Goal: Information Seeking & Learning: Learn about a topic

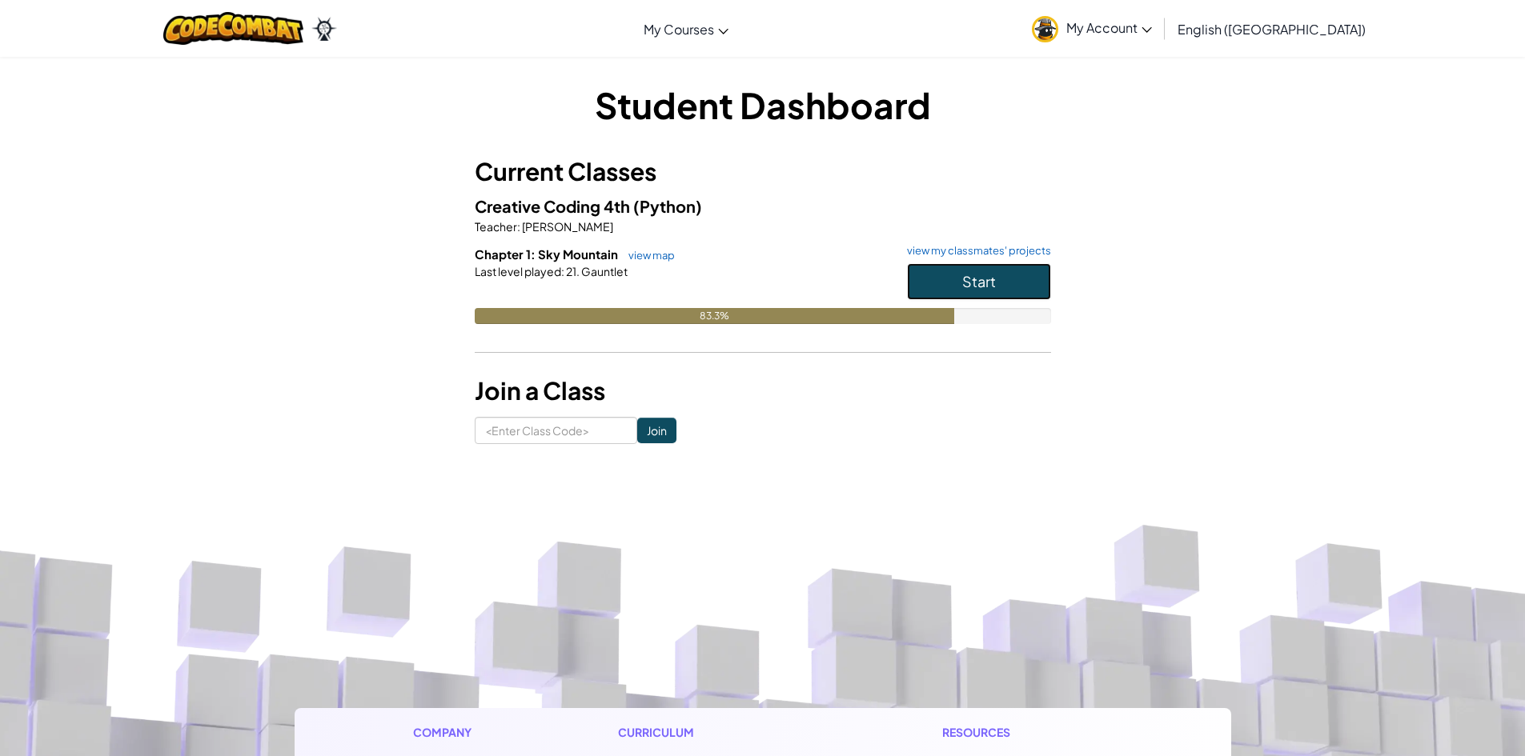
click at [982, 285] on span "Start" at bounding box center [979, 281] width 34 height 18
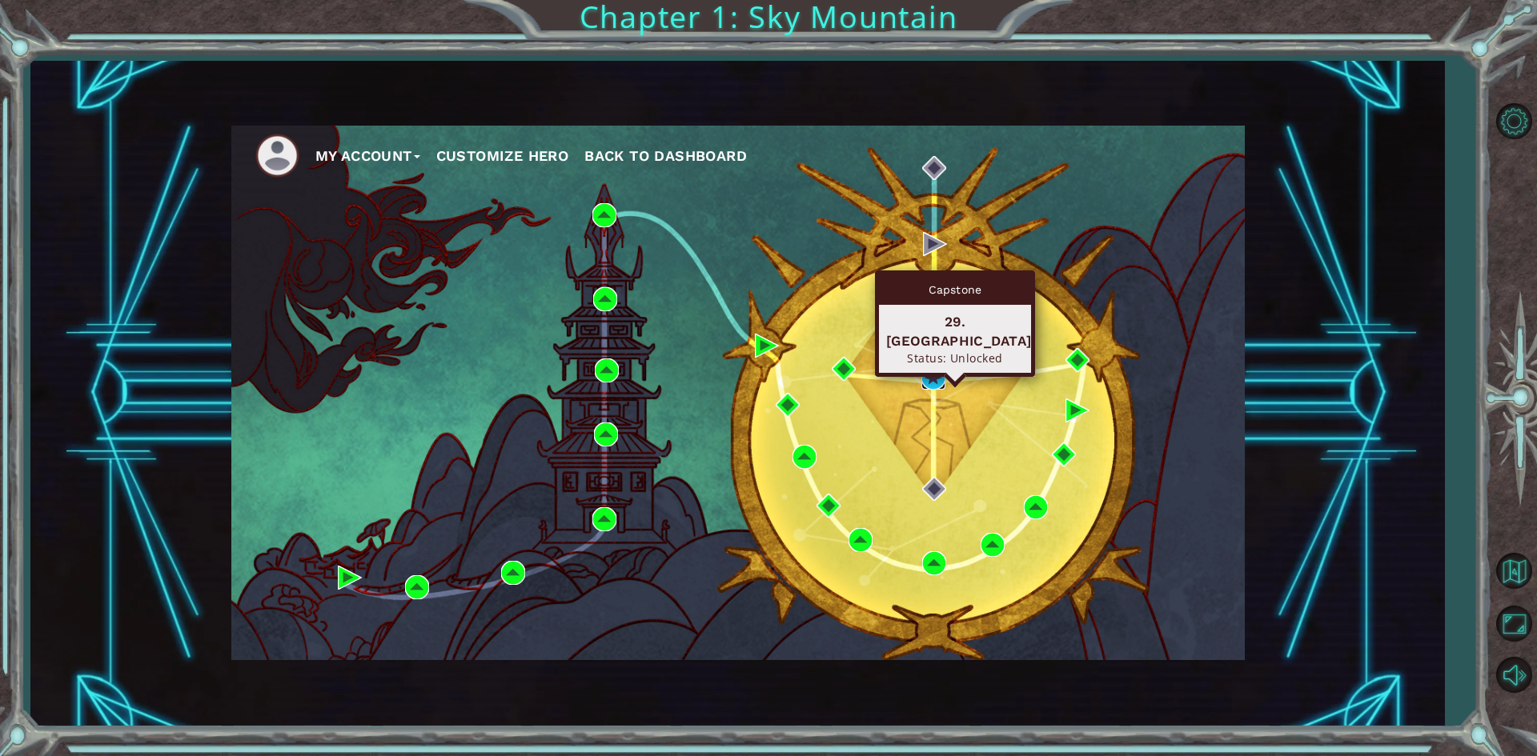
click at [939, 368] on img at bounding box center [933, 378] width 24 height 24
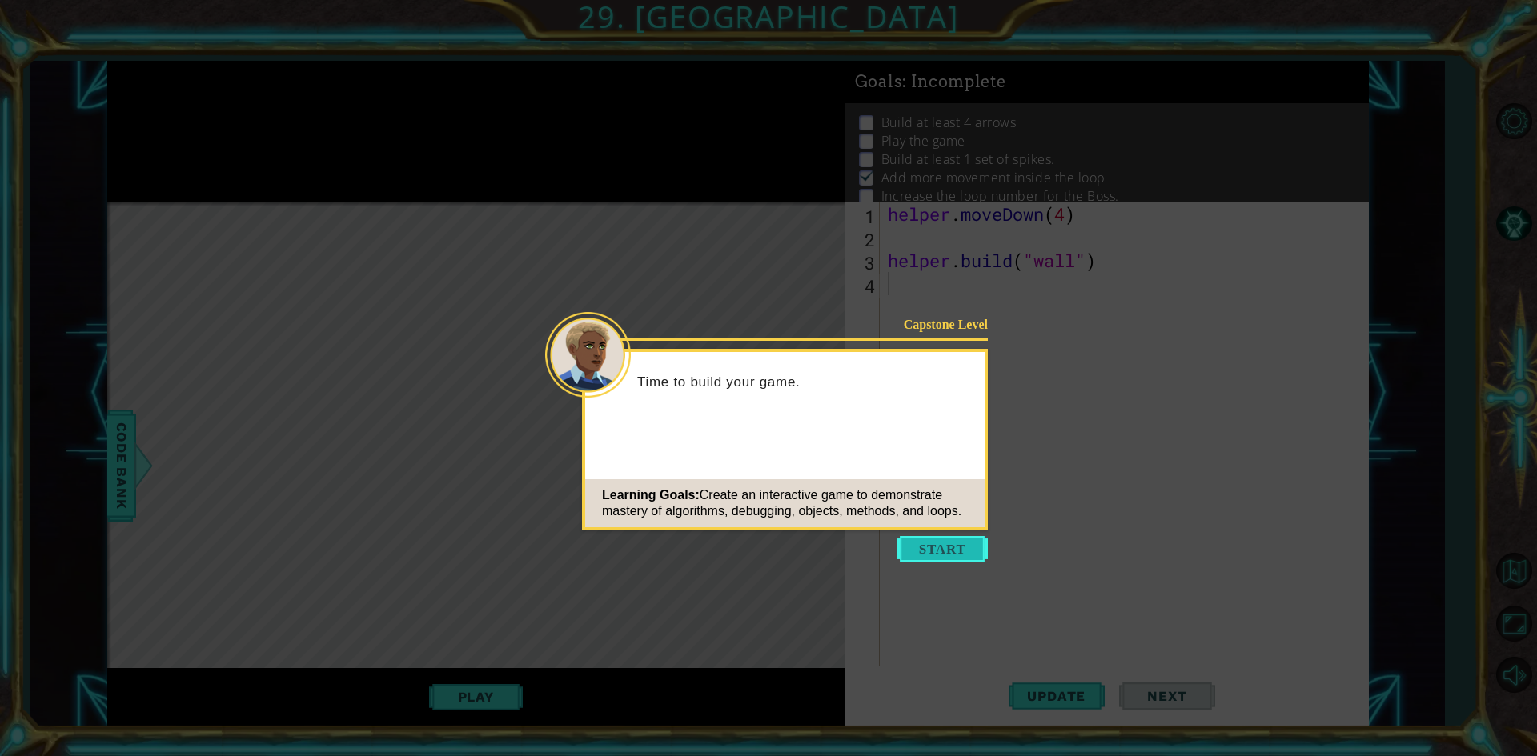
click at [950, 548] on button "Start" at bounding box center [942, 549] width 91 height 26
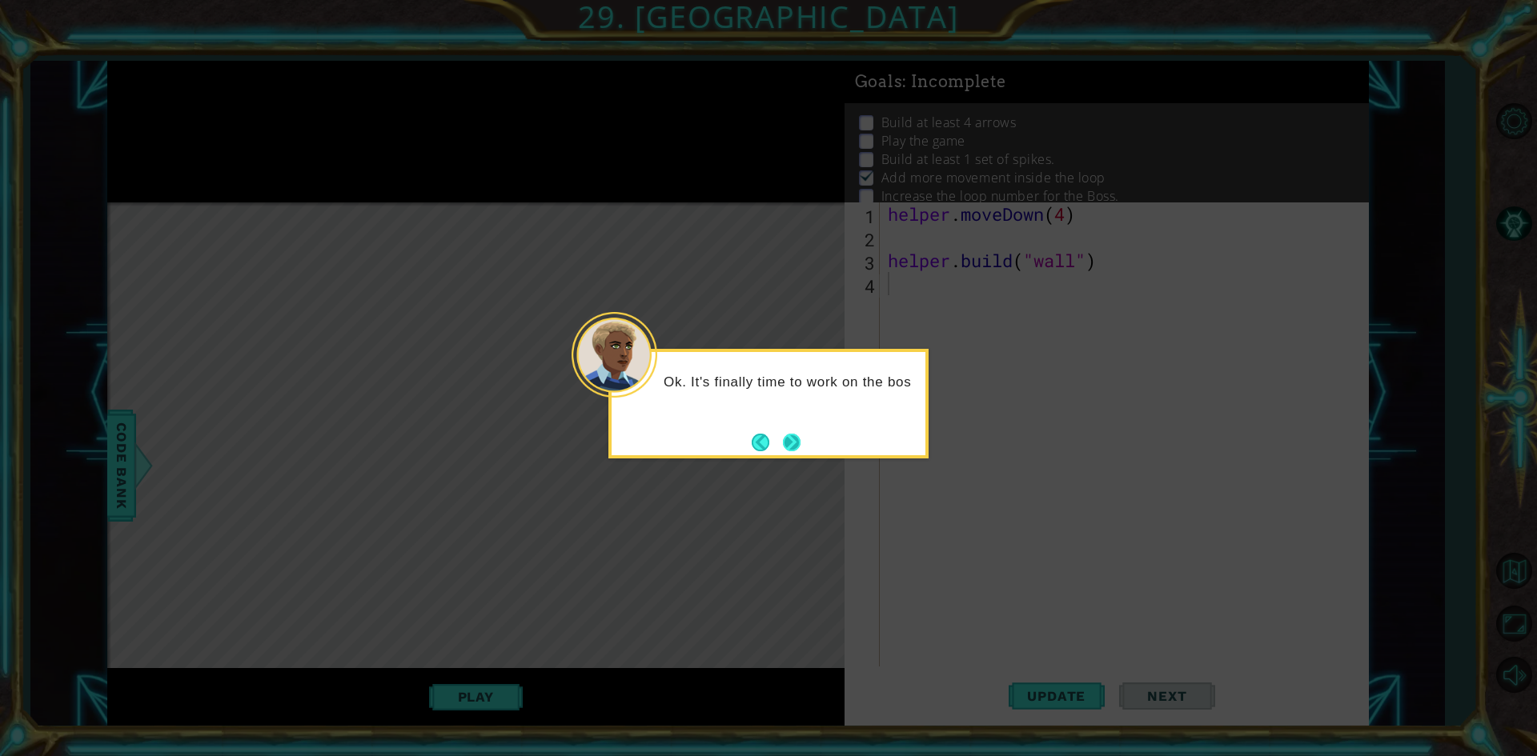
click at [784, 447] on button "Next" at bounding box center [792, 443] width 18 height 18
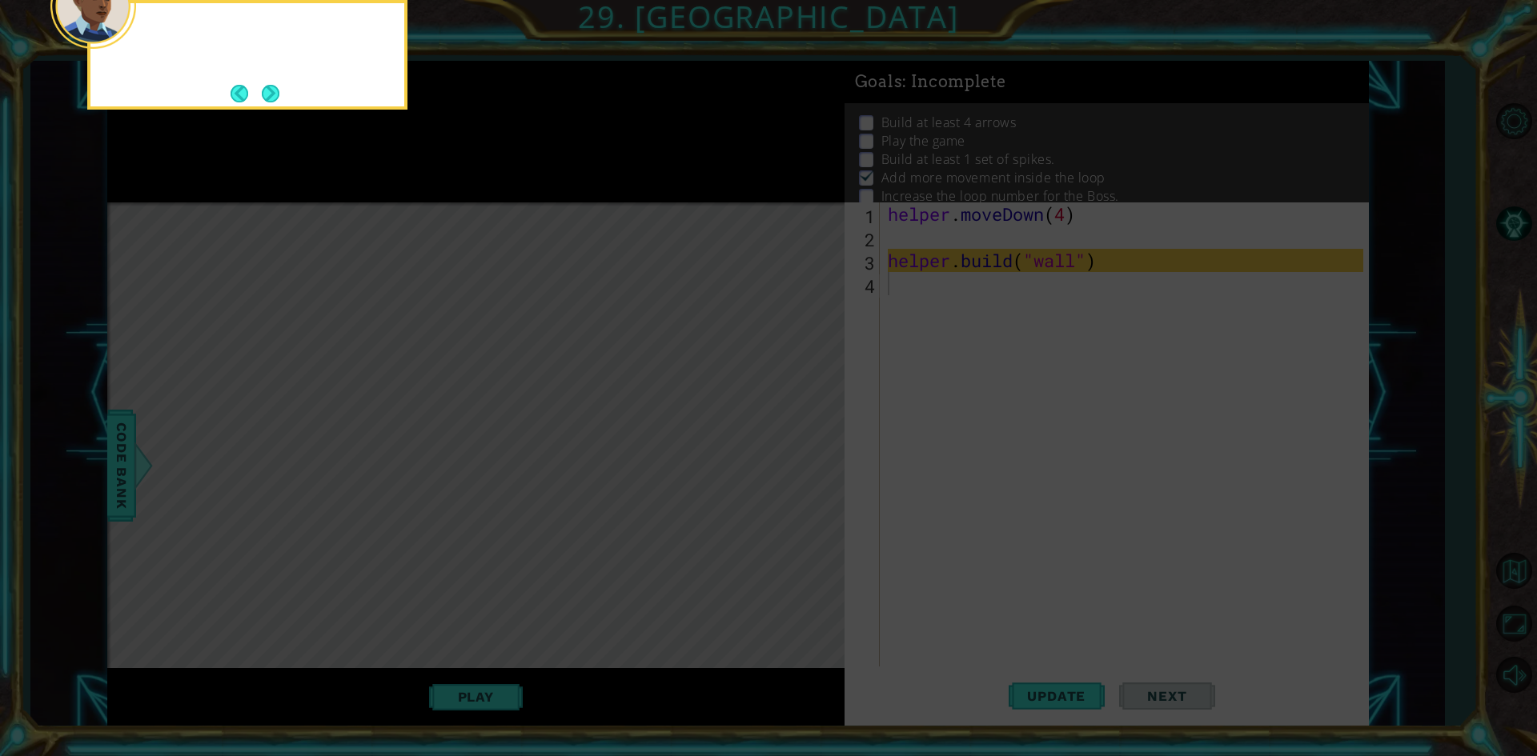
click at [784, 447] on icon at bounding box center [768, 113] width 1537 height 1286
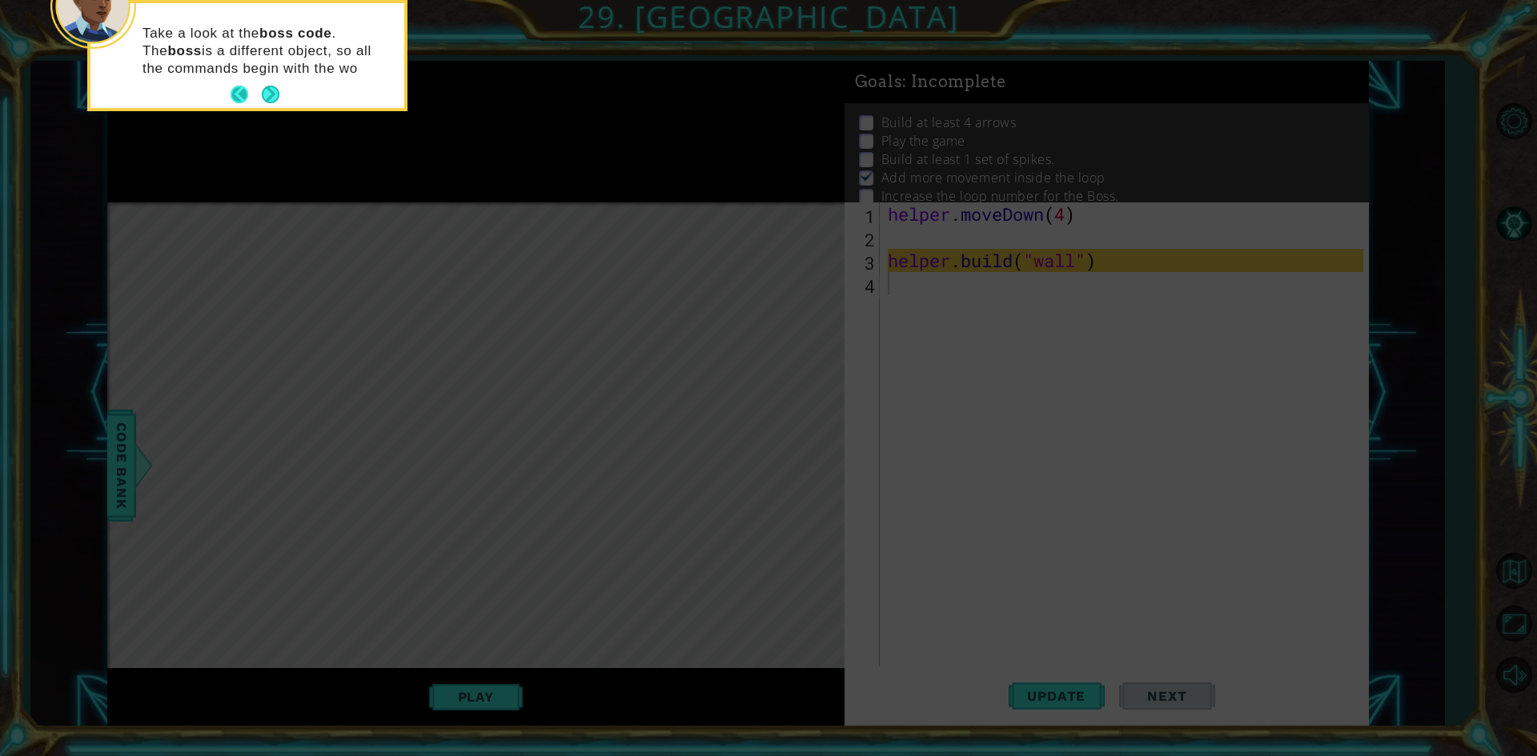
click at [255, 95] on button "Back" at bounding box center [246, 95] width 31 height 18
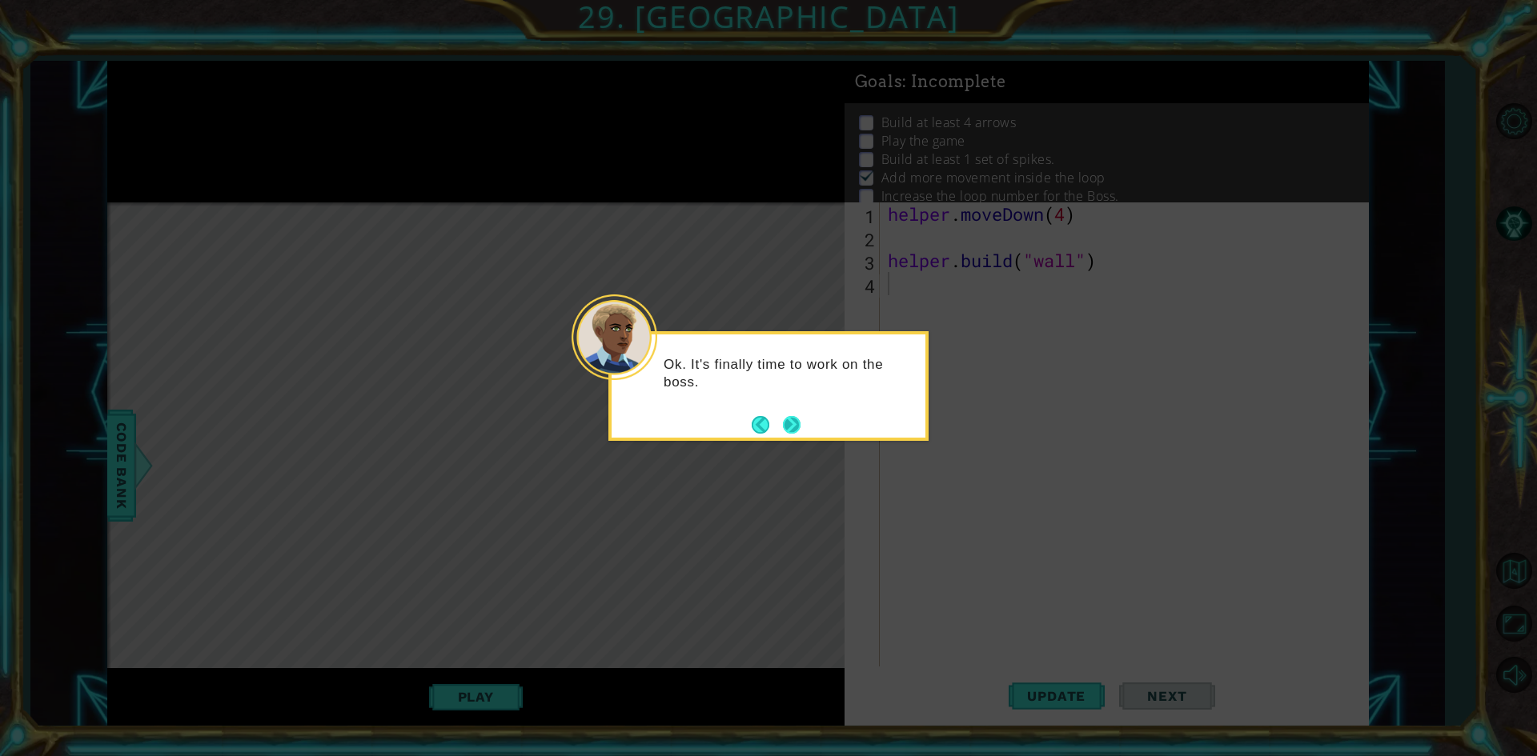
click at [786, 419] on button "Next" at bounding box center [792, 425] width 18 height 18
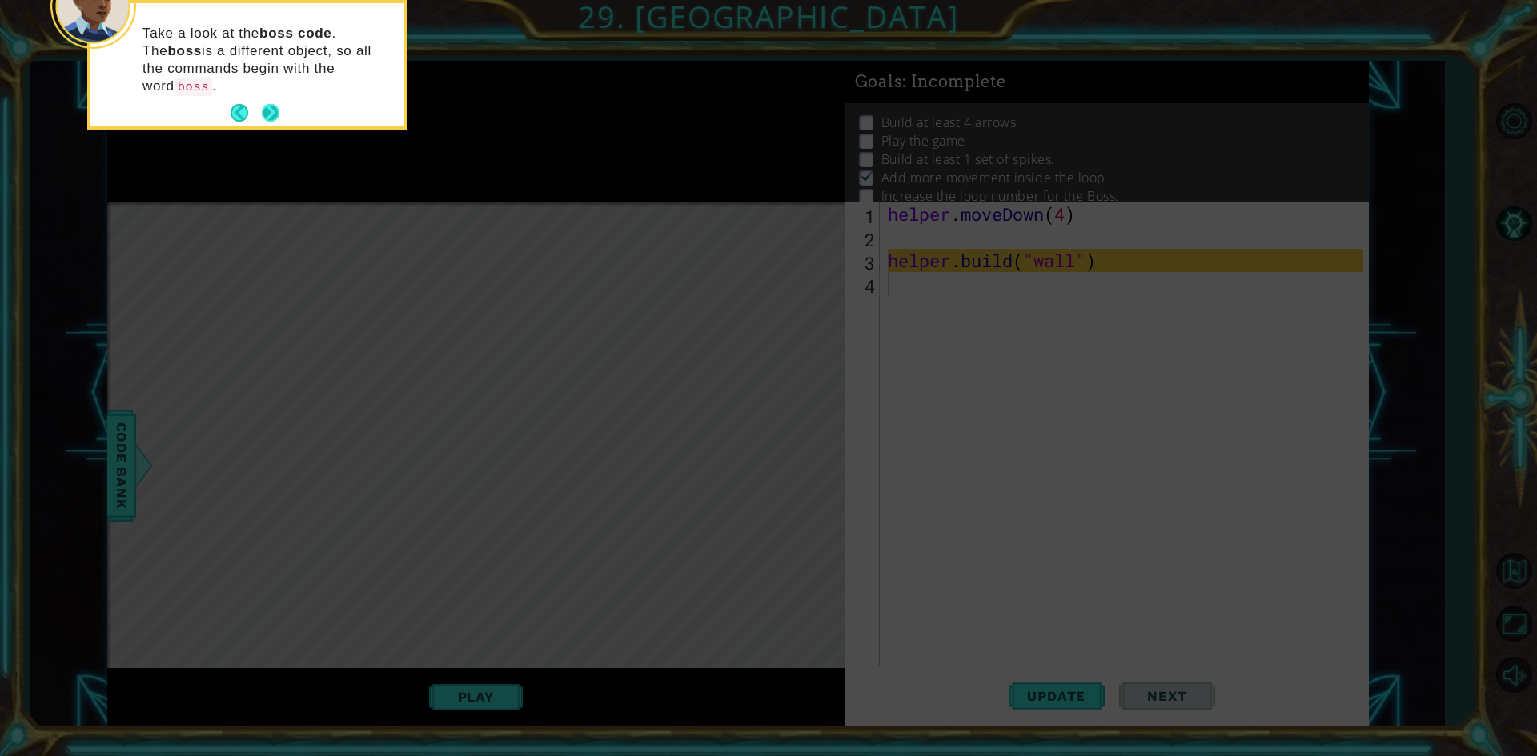
click at [272, 104] on button "Next" at bounding box center [271, 113] width 18 height 18
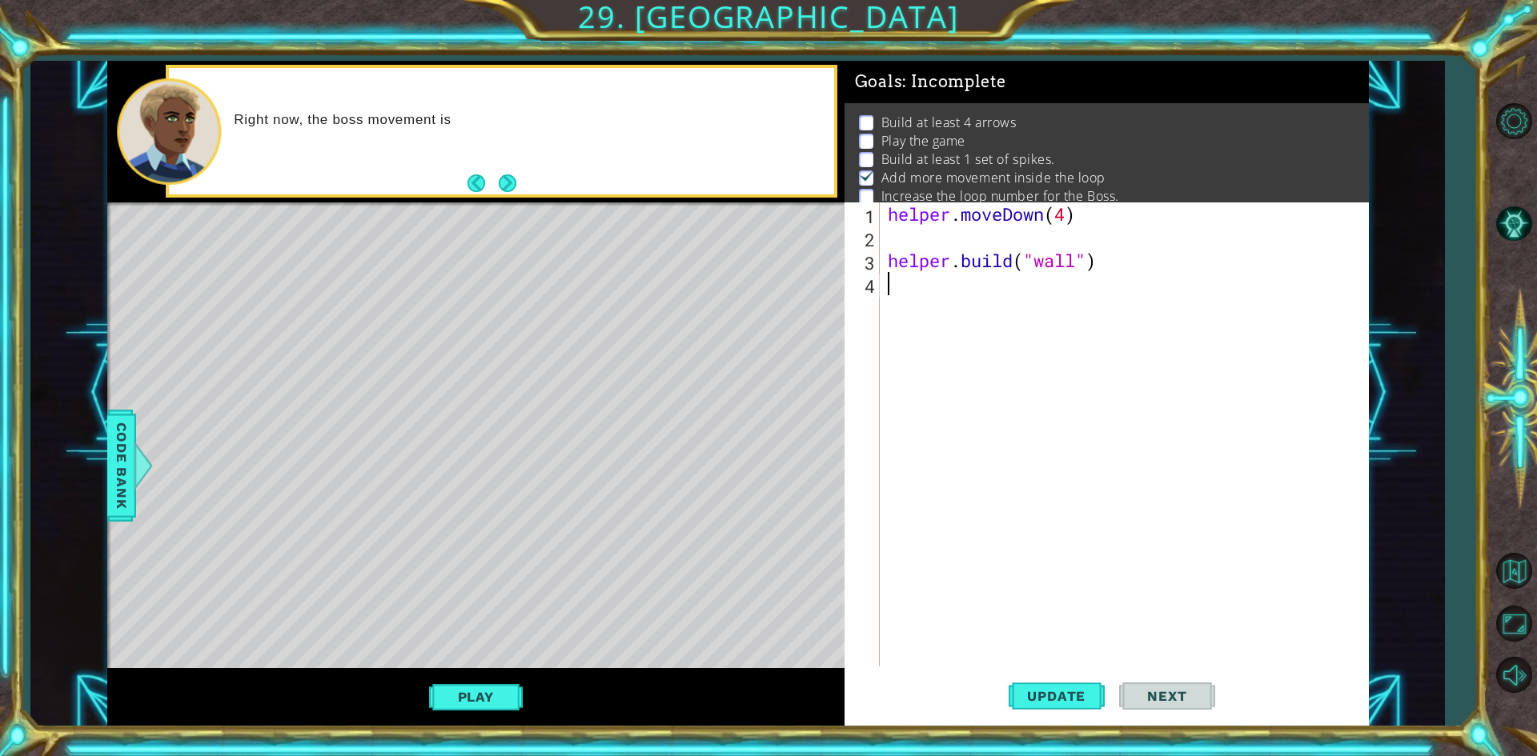
click at [522, 198] on div "Right now, the boss movement is" at bounding box center [501, 131] width 671 height 133
click at [518, 179] on div "Right now, the boss movement is pretty boring and n" at bounding box center [501, 131] width 664 height 126
click at [511, 193] on footer at bounding box center [491, 183] width 49 height 24
click at [512, 187] on button "Next" at bounding box center [508, 184] width 18 height 18
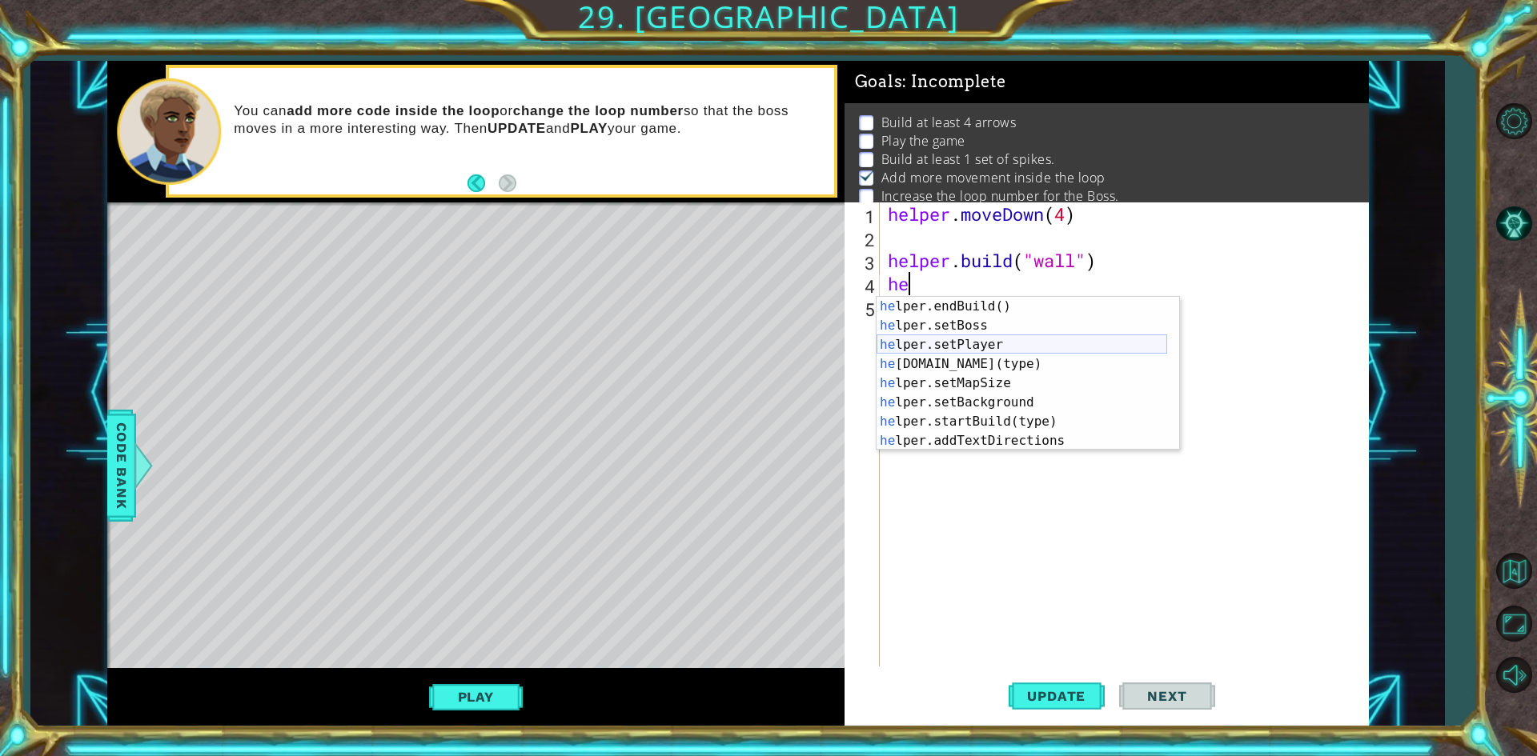
scroll to position [115, 0]
click at [1019, 349] on div "he lper.setBoss press enter he lper.setPlayer press enter he [DOMAIN_NAME](type…" at bounding box center [1022, 393] width 291 height 192
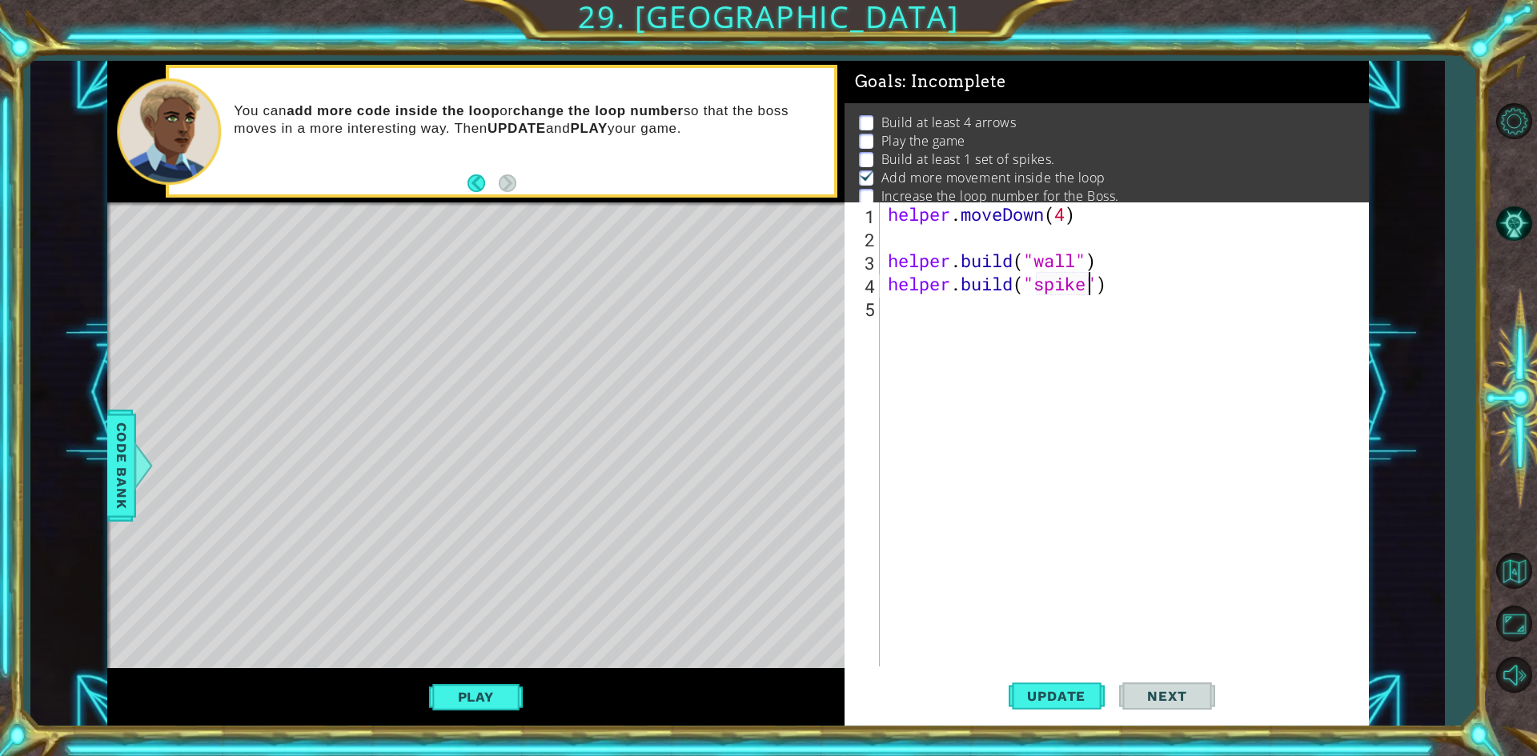
scroll to position [0, 10]
click at [1048, 689] on span "Update" at bounding box center [1056, 696] width 90 height 16
click at [1063, 221] on div "helper . moveDown ( 4 ) helper . build ( "wall" ) helper . build ( "spikes" )" at bounding box center [1128, 458] width 487 height 511
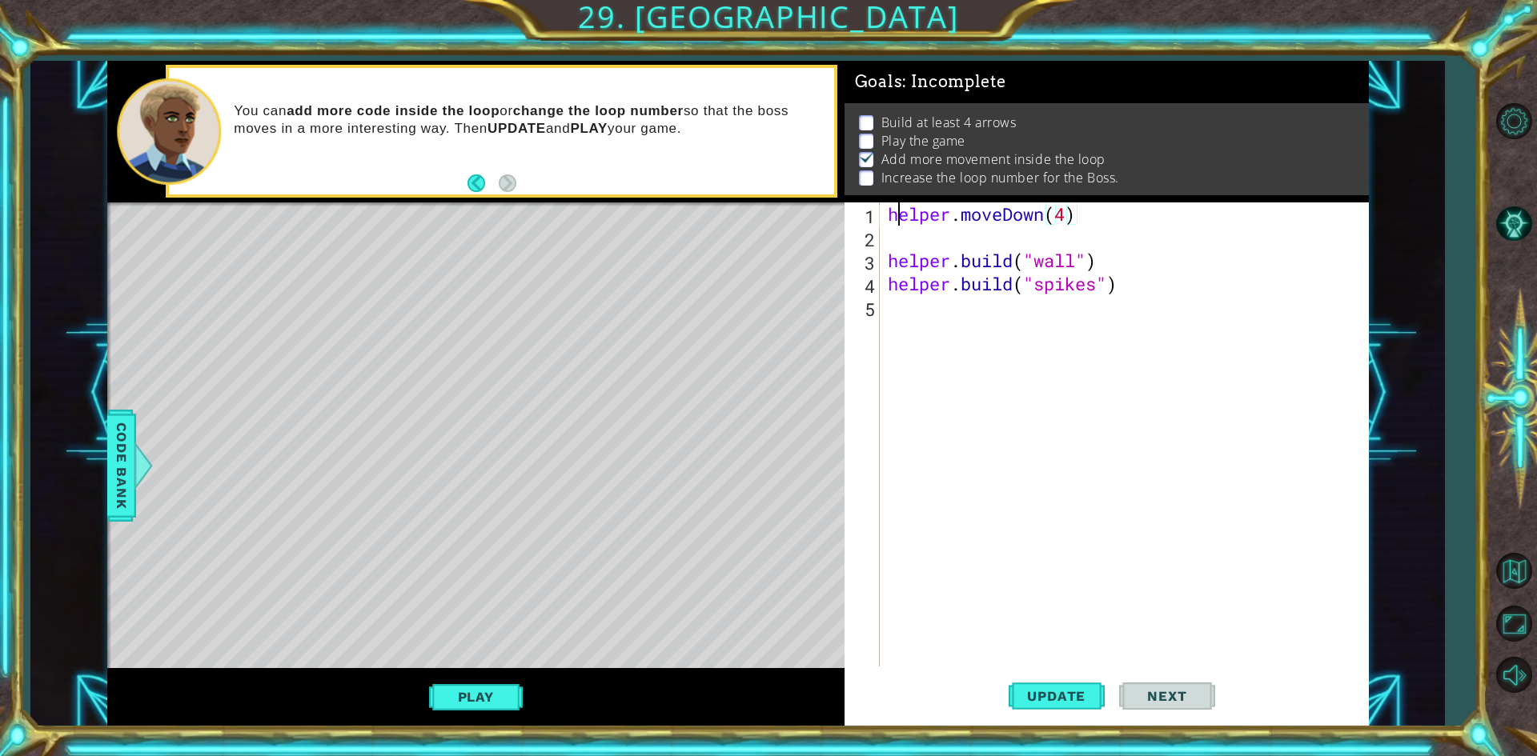
click at [894, 203] on div "helper . moveDown ( 4 ) helper . build ( "wall" ) helper . build ( "spikes" )" at bounding box center [1128, 458] width 487 height 511
click at [895, 212] on div "helper . moveDown ( 4 ) helper . build ( "wall" ) helper . build ( "spikes" )" at bounding box center [1128, 458] width 487 height 511
click at [877, 218] on div "1" at bounding box center [864, 216] width 32 height 23
type textarea "helper.moveDown(4)"
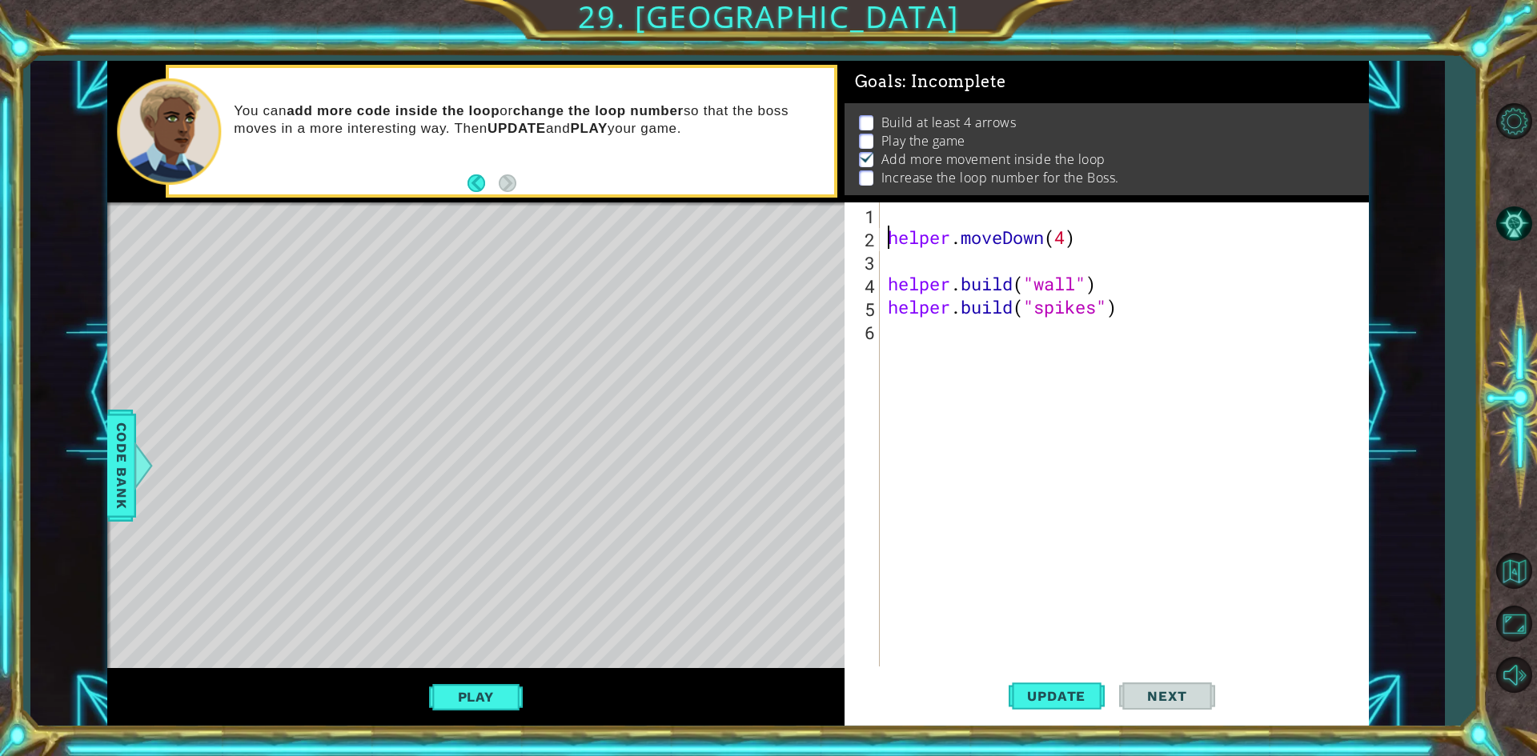
click at [889, 221] on div "helper . moveDown ( 4 ) helper . build ( "wall" ) helper . build ( "spikes" )" at bounding box center [1128, 458] width 487 height 511
click at [993, 205] on div "boss . loop ( ) helper . moveDown ( 4 ) helper . build ( "wall" ) helper . buil…" at bounding box center [1128, 458] width 487 height 511
click at [1091, 686] on button "Update" at bounding box center [1057, 697] width 96 height 52
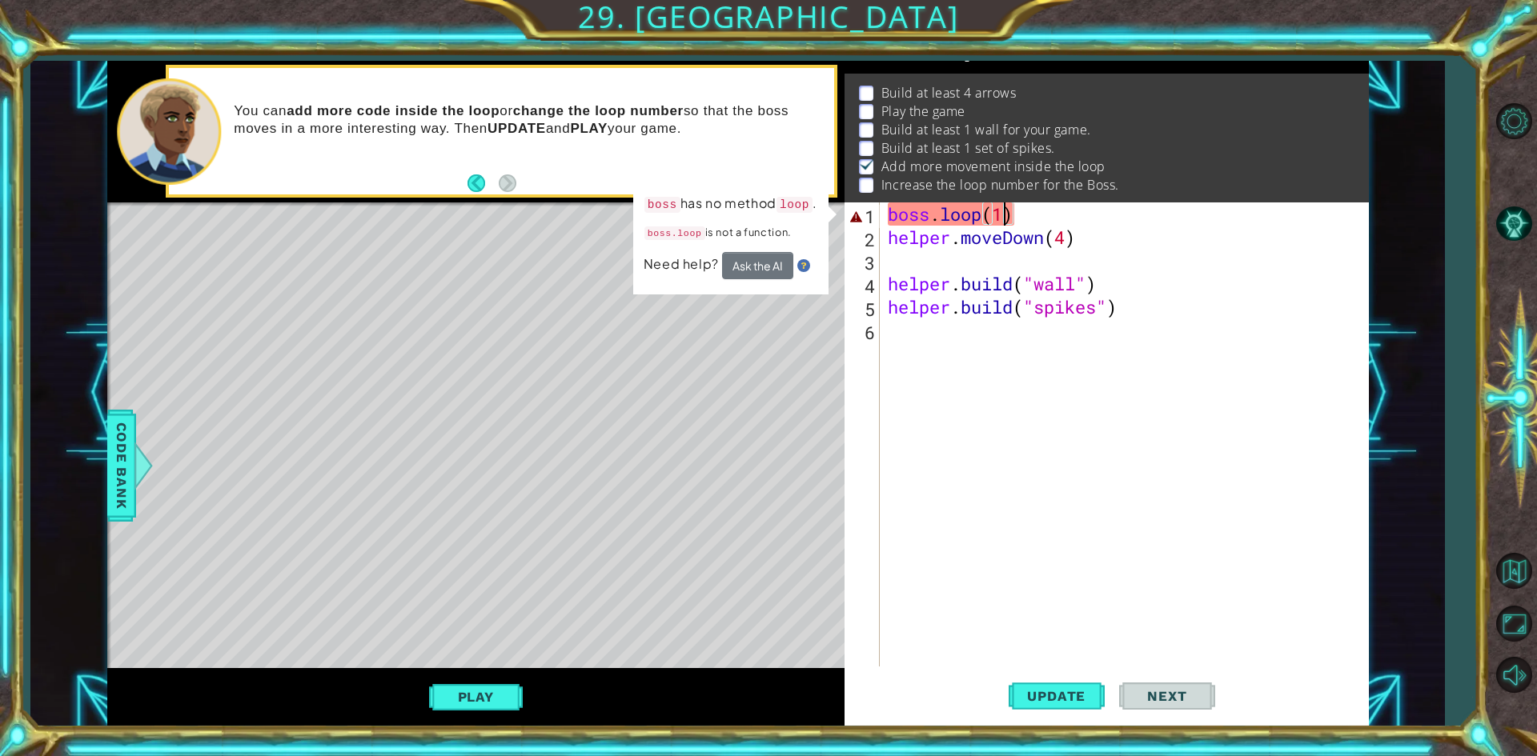
scroll to position [0, 0]
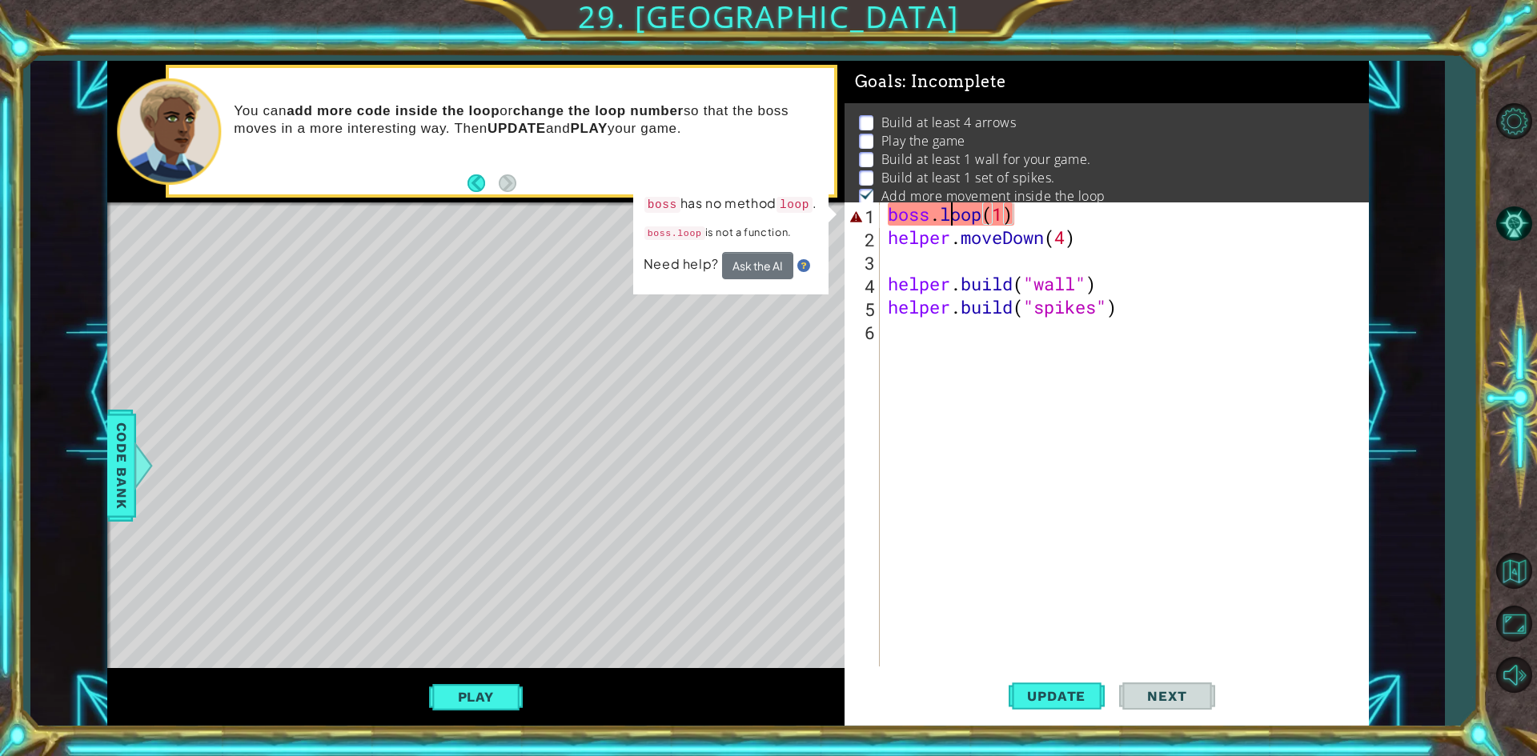
click at [948, 219] on div "boss . loop ( 1 ) helper . moveDown ( 4 ) helper . build ( "wall" ) helper . bu…" at bounding box center [1128, 458] width 487 height 511
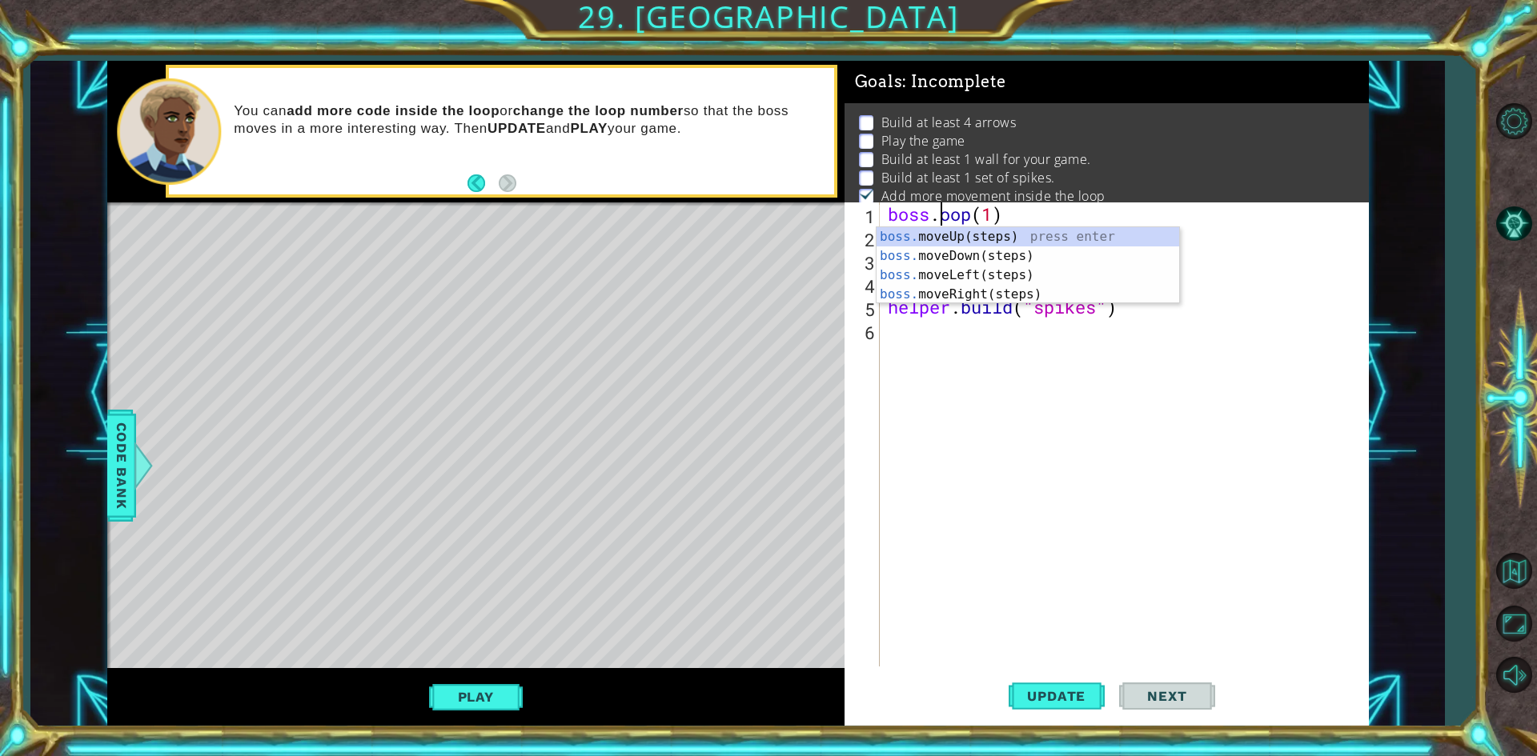
scroll to position [0, 2]
type textarea "boss.Loop(1)"
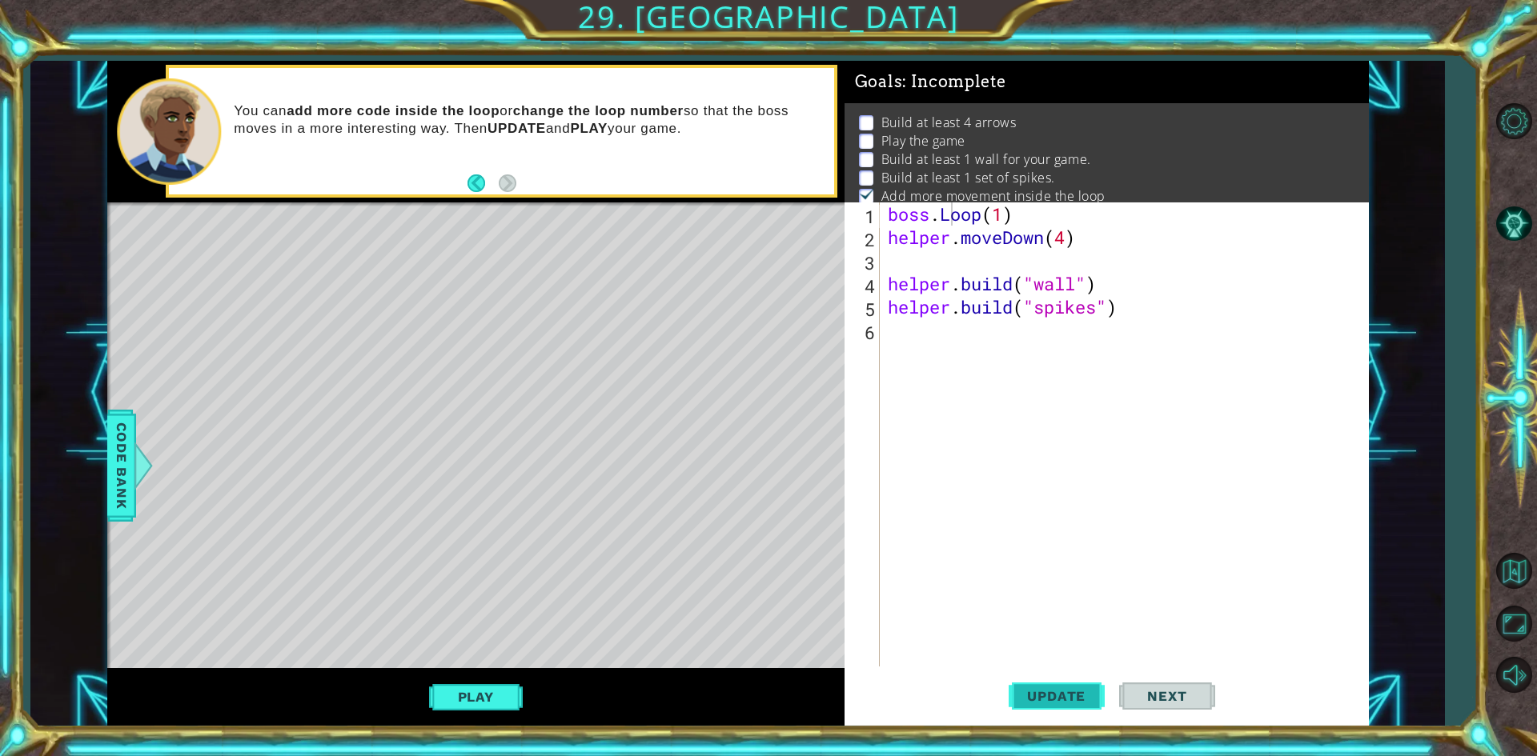
click at [1047, 696] on span "Update" at bounding box center [1056, 696] width 90 height 16
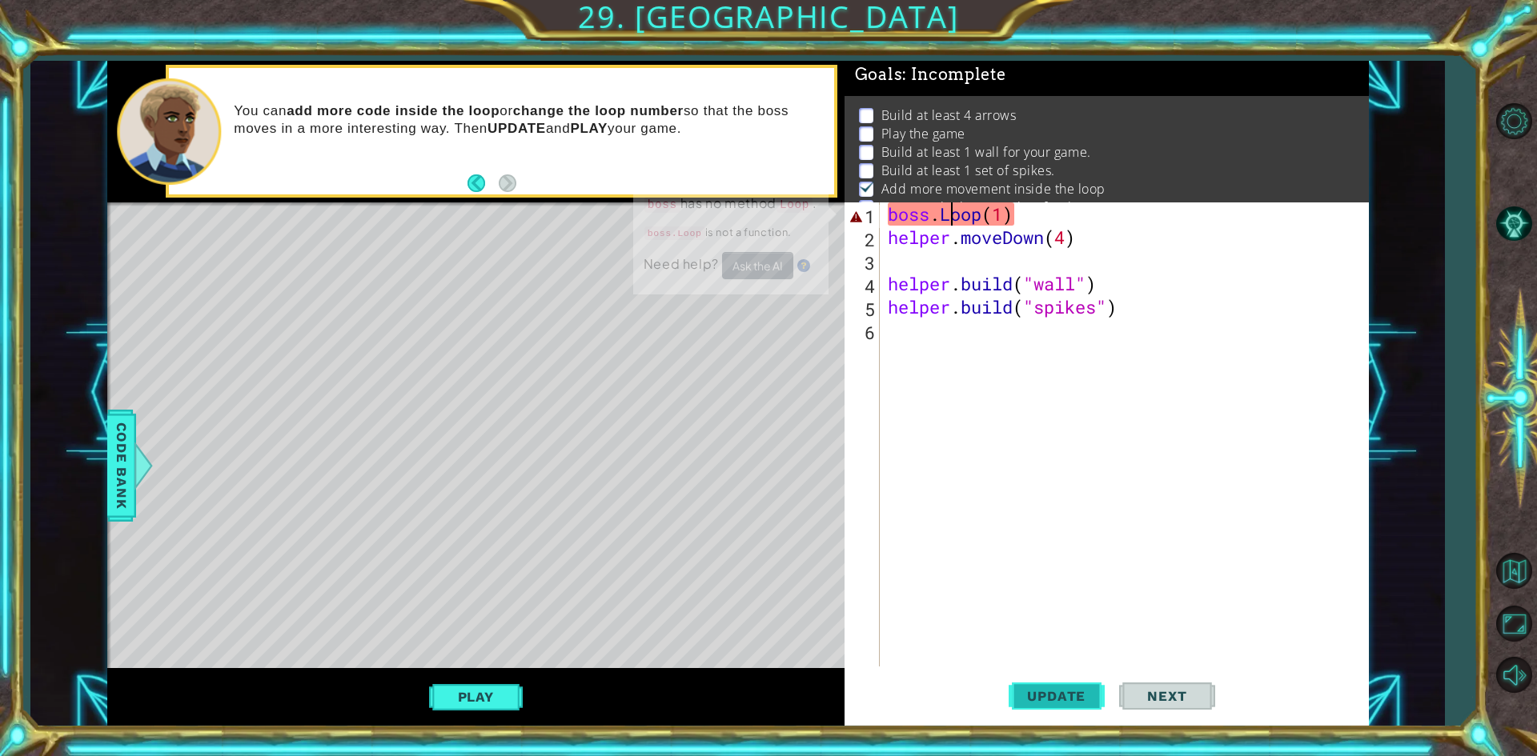
scroll to position [25, 0]
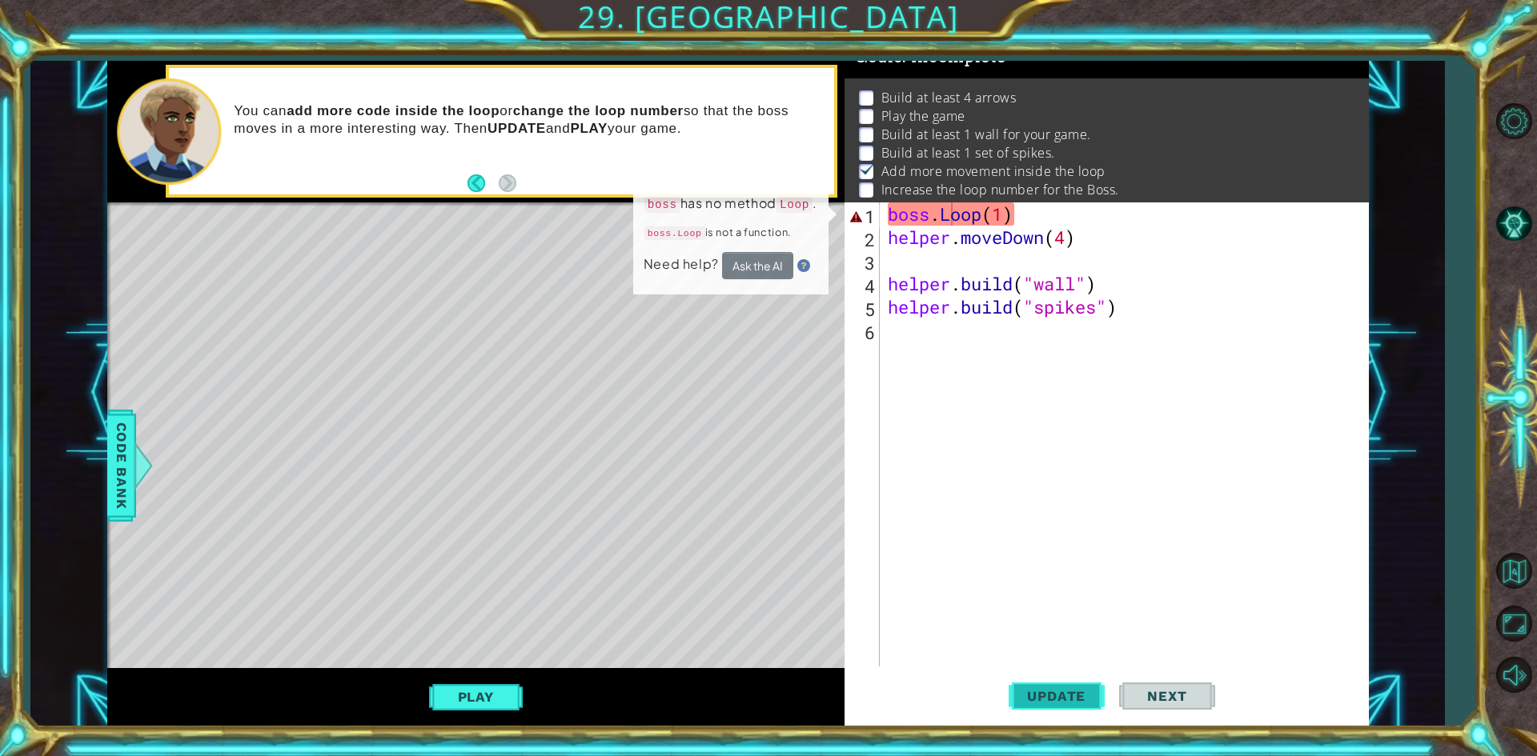
click at [1054, 690] on span "Update" at bounding box center [1056, 696] width 90 height 16
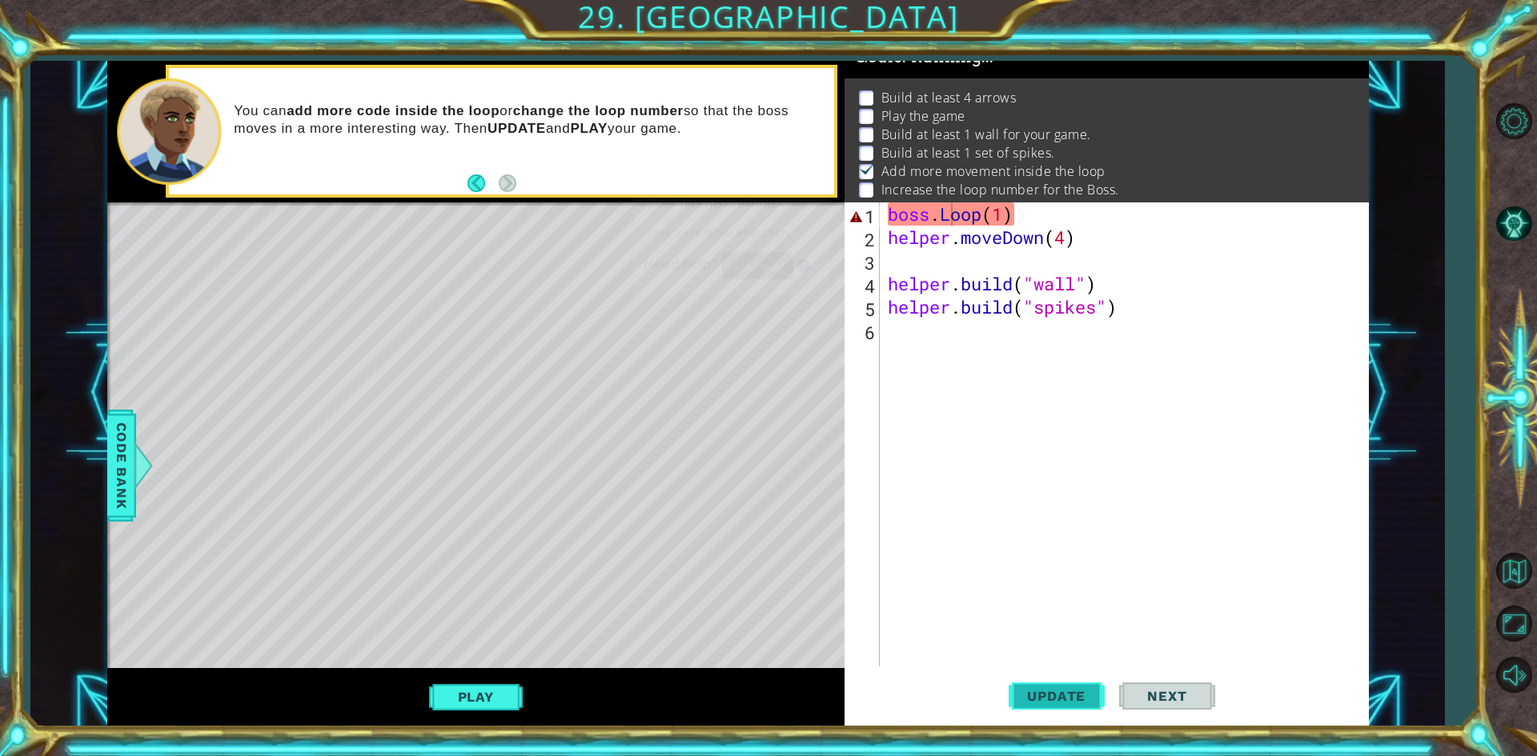
click at [1054, 689] on span "Update" at bounding box center [1056, 696] width 90 height 16
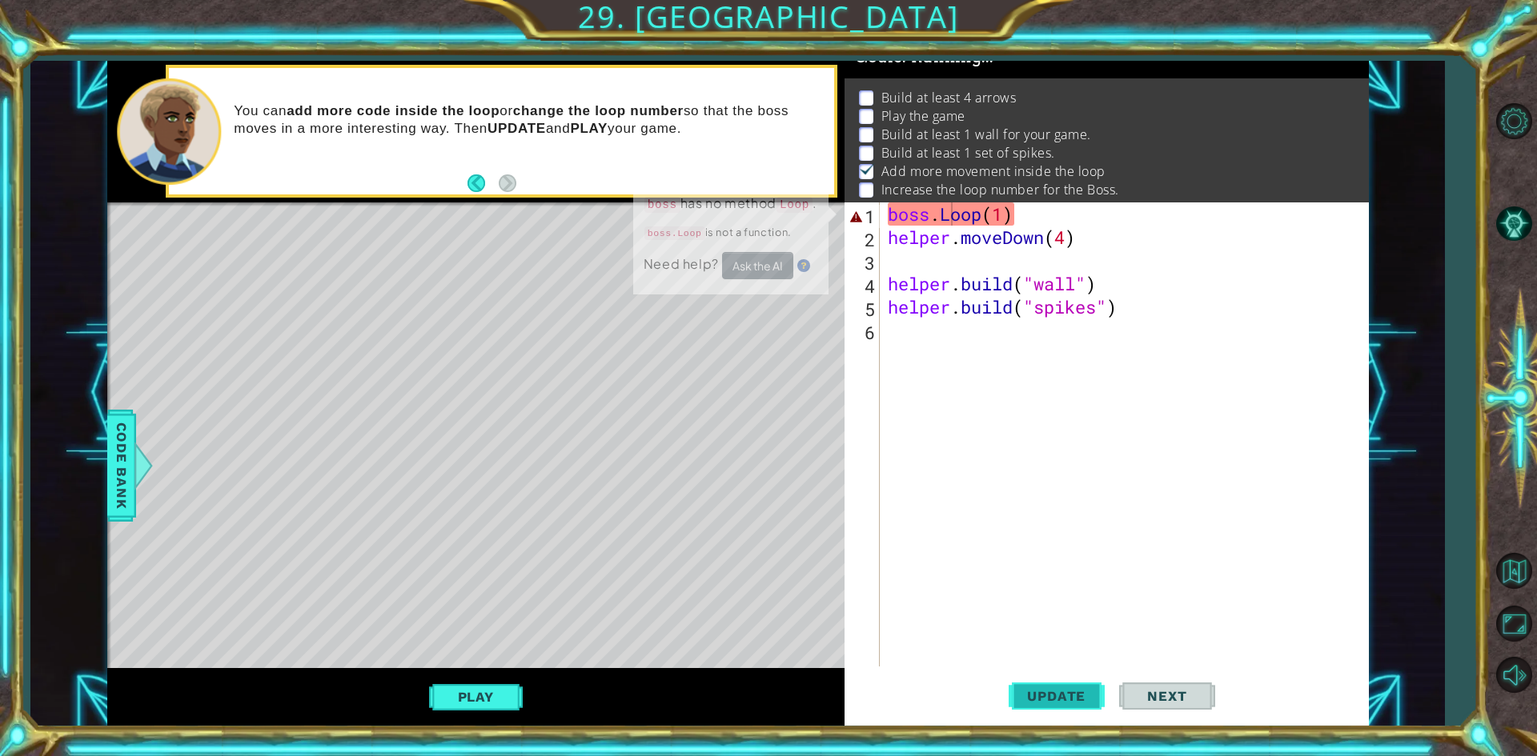
click at [1054, 689] on span "Update" at bounding box center [1056, 696] width 90 height 16
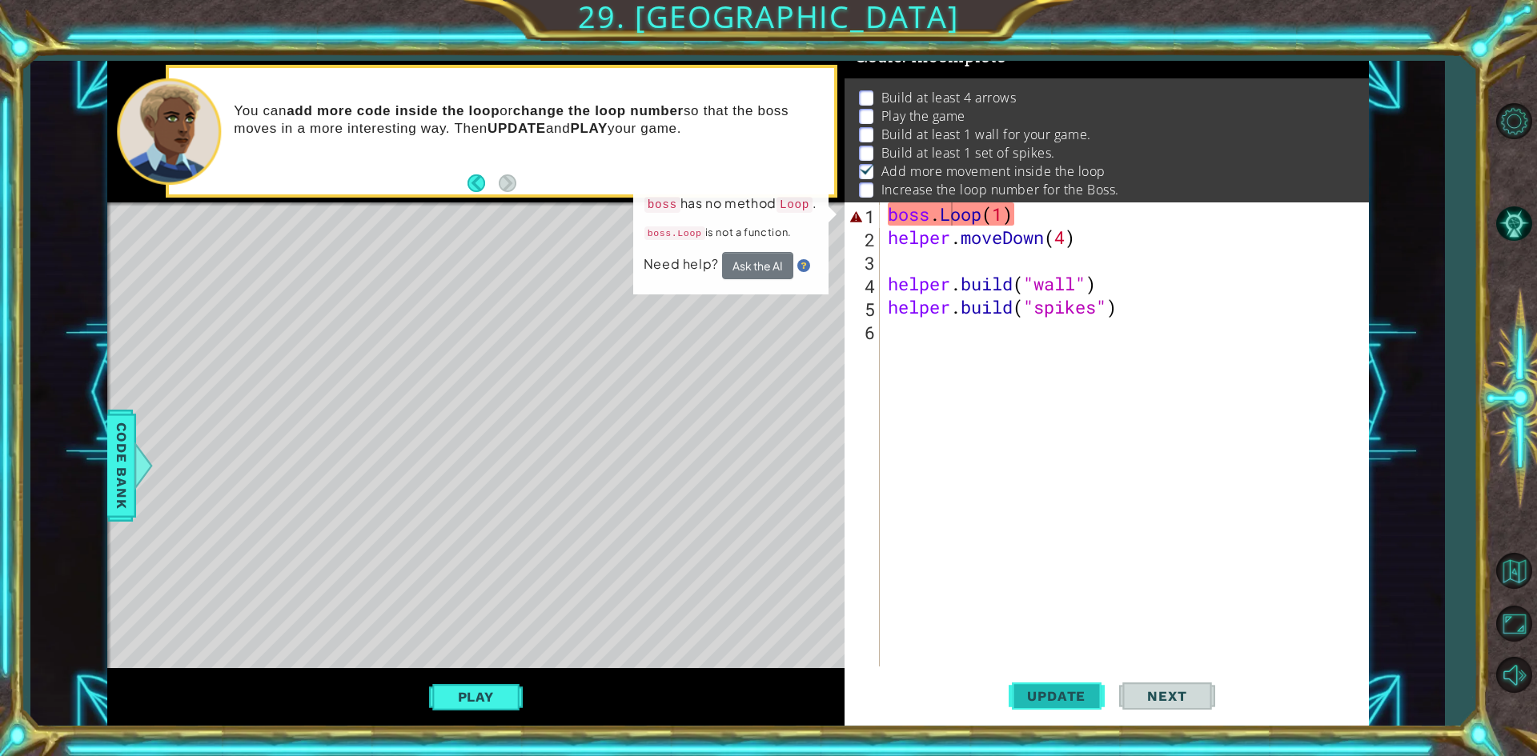
click at [1055, 689] on span "Update" at bounding box center [1056, 696] width 90 height 16
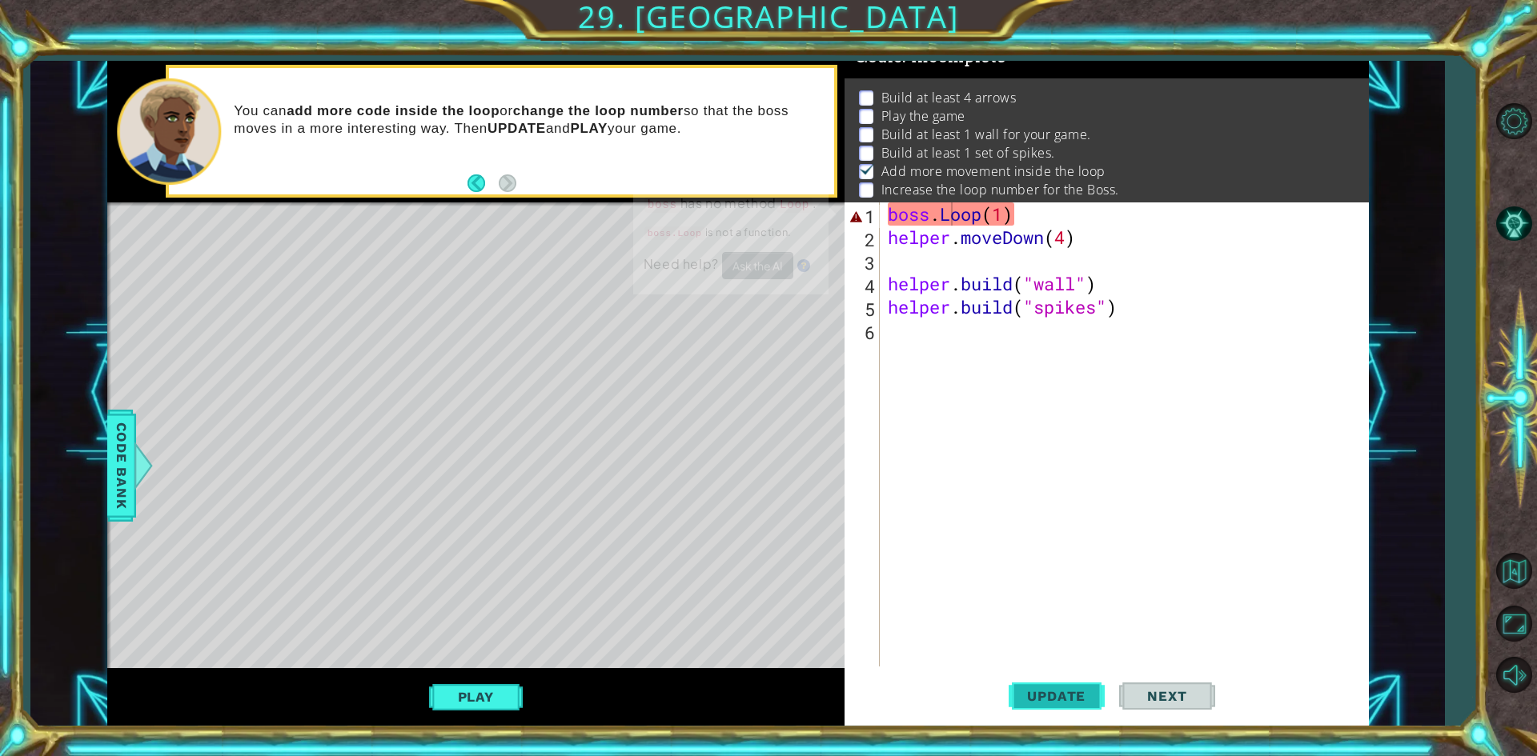
click at [1055, 689] on span "Update" at bounding box center [1056, 696] width 90 height 16
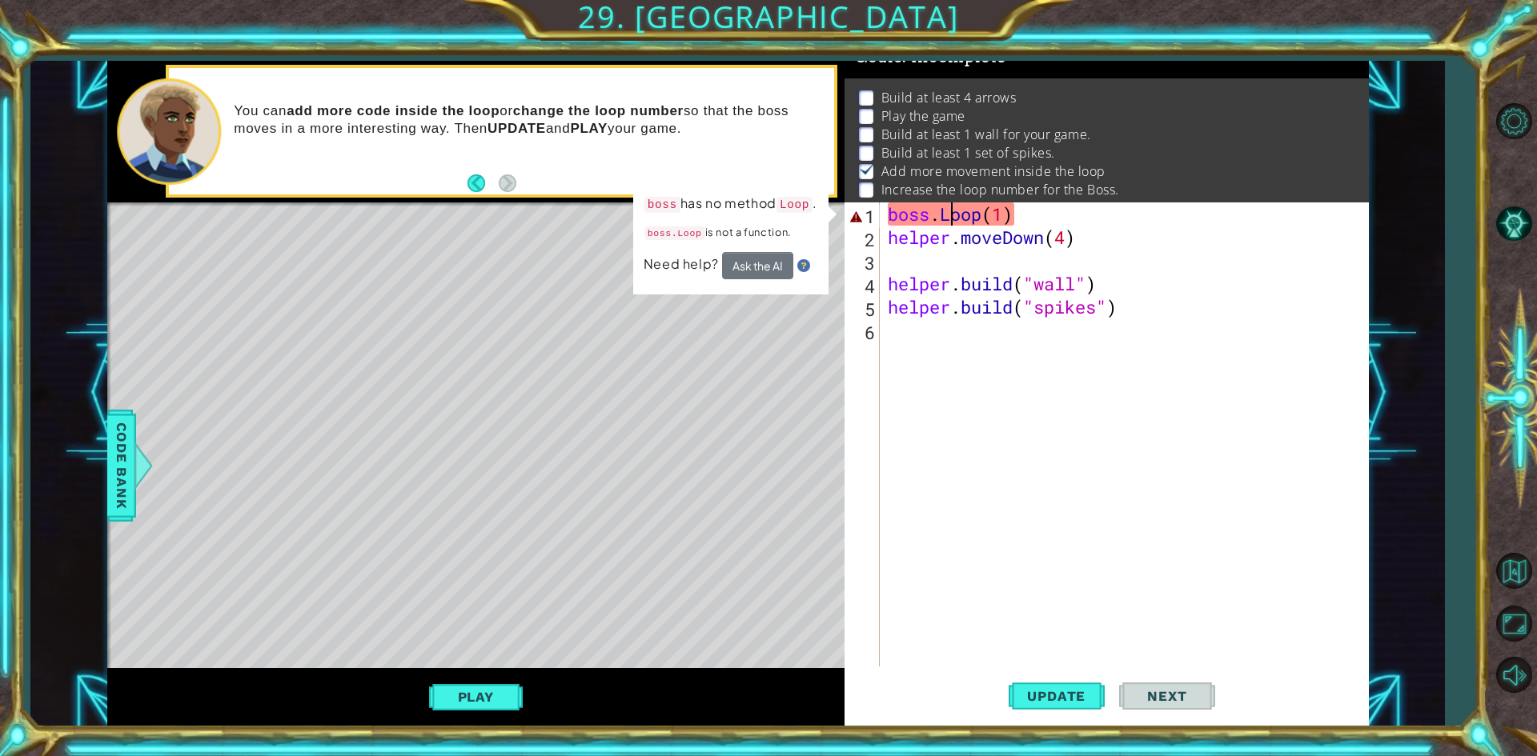
scroll to position [0, 0]
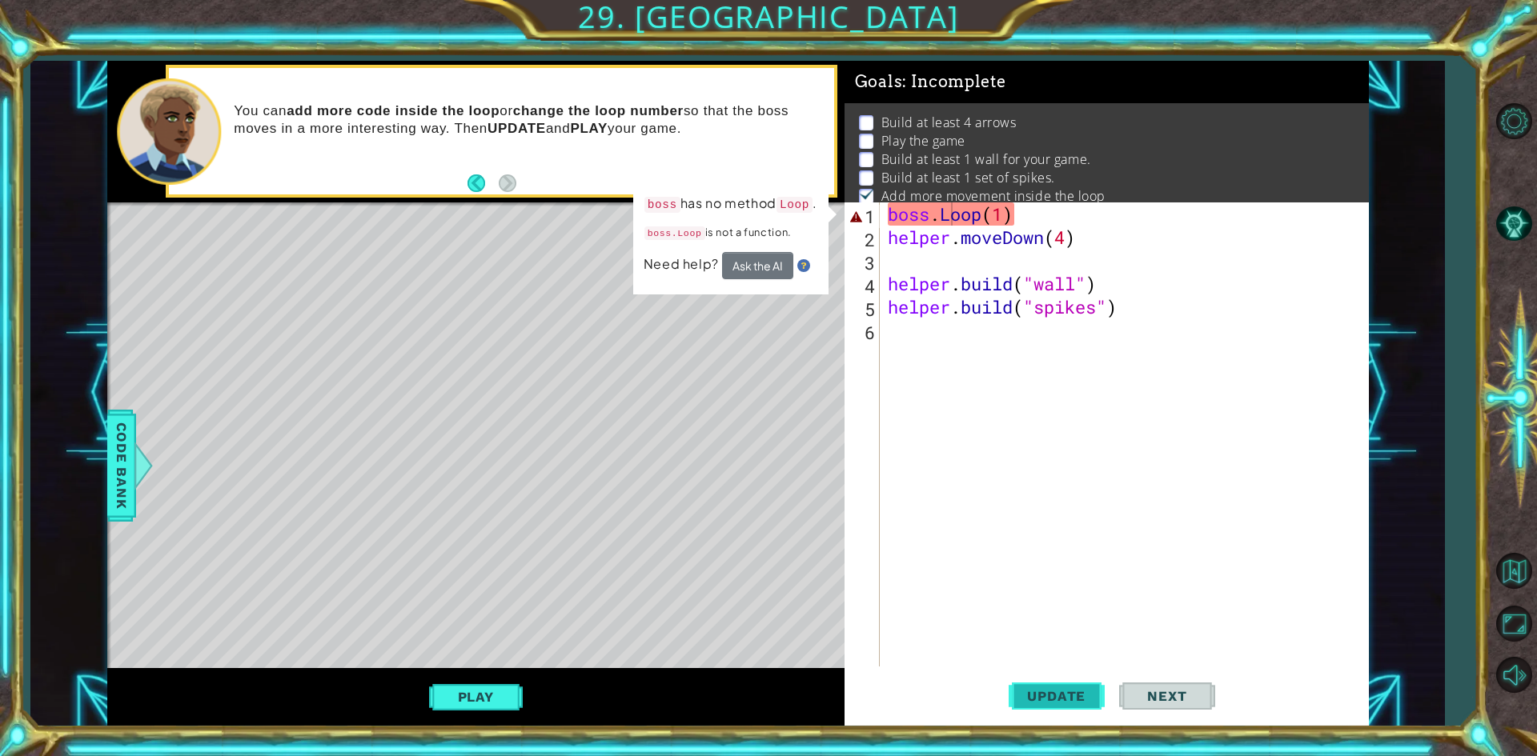
drag, startPoint x: 1074, startPoint y: 704, endPoint x: 1069, endPoint y: 690, distance: 14.7
click at [1074, 700] on span "Update" at bounding box center [1056, 696] width 90 height 16
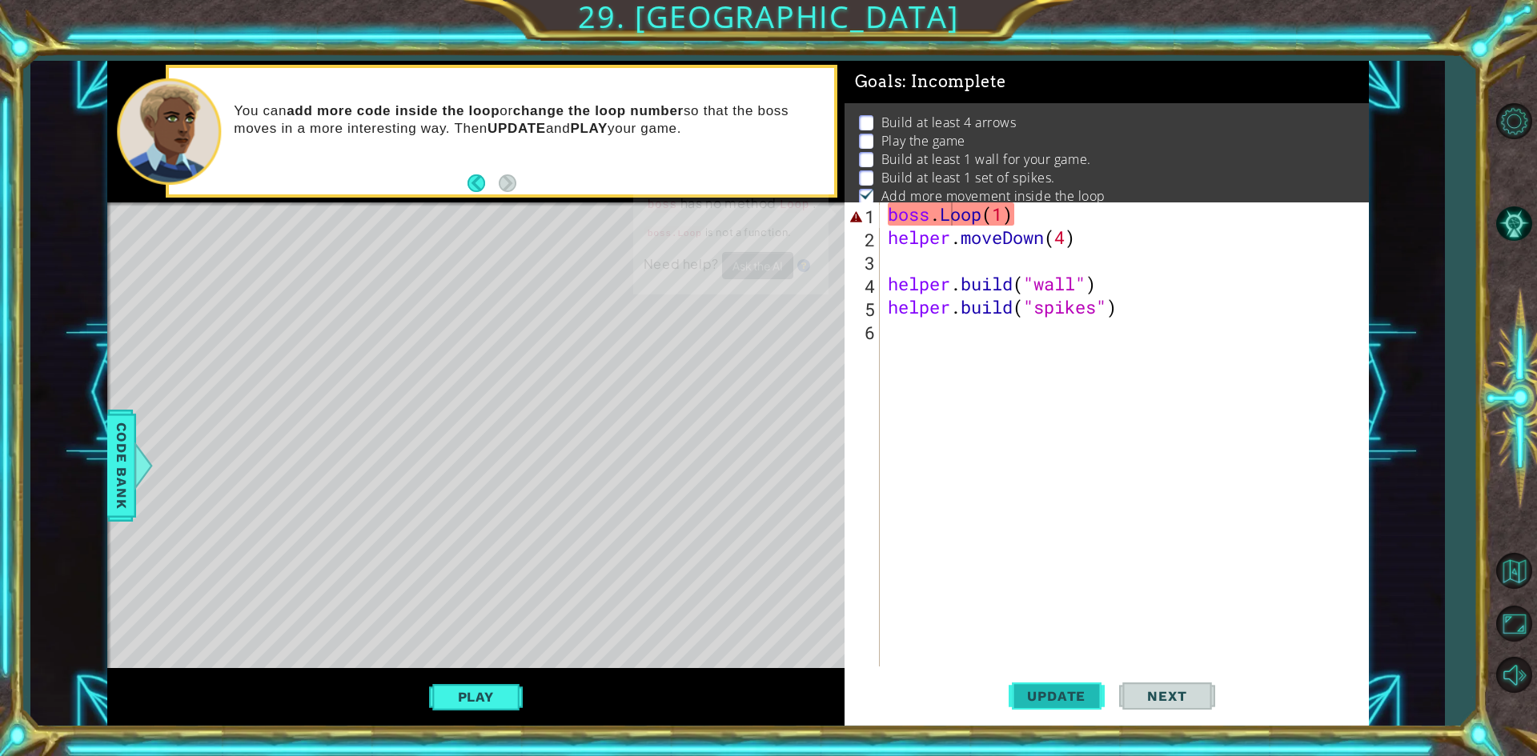
click at [1067, 689] on span "Update" at bounding box center [1056, 696] width 90 height 16
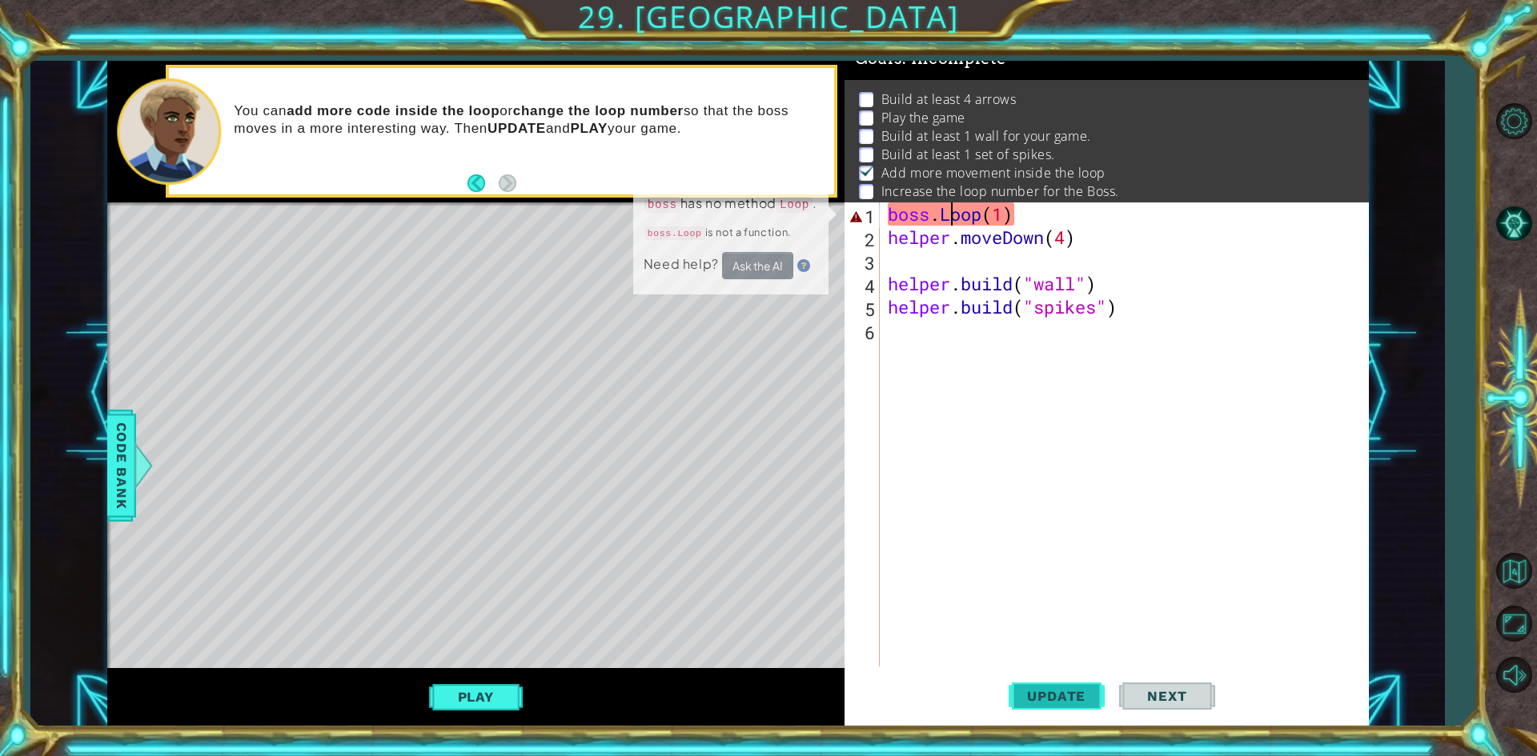
scroll to position [25, 0]
click at [1091, 692] on span "Update" at bounding box center [1056, 696] width 90 height 16
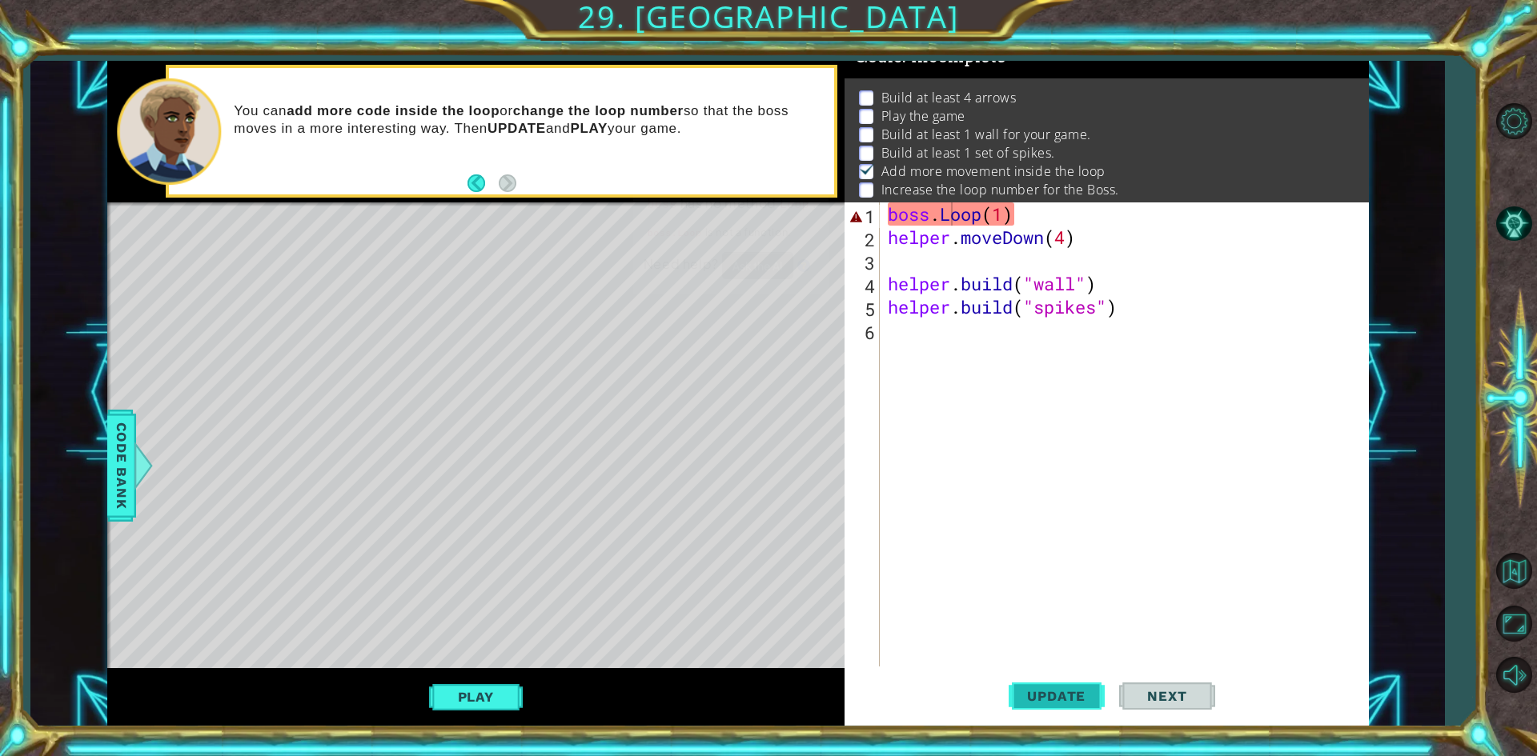
click at [1091, 692] on span "Update" at bounding box center [1056, 696] width 90 height 16
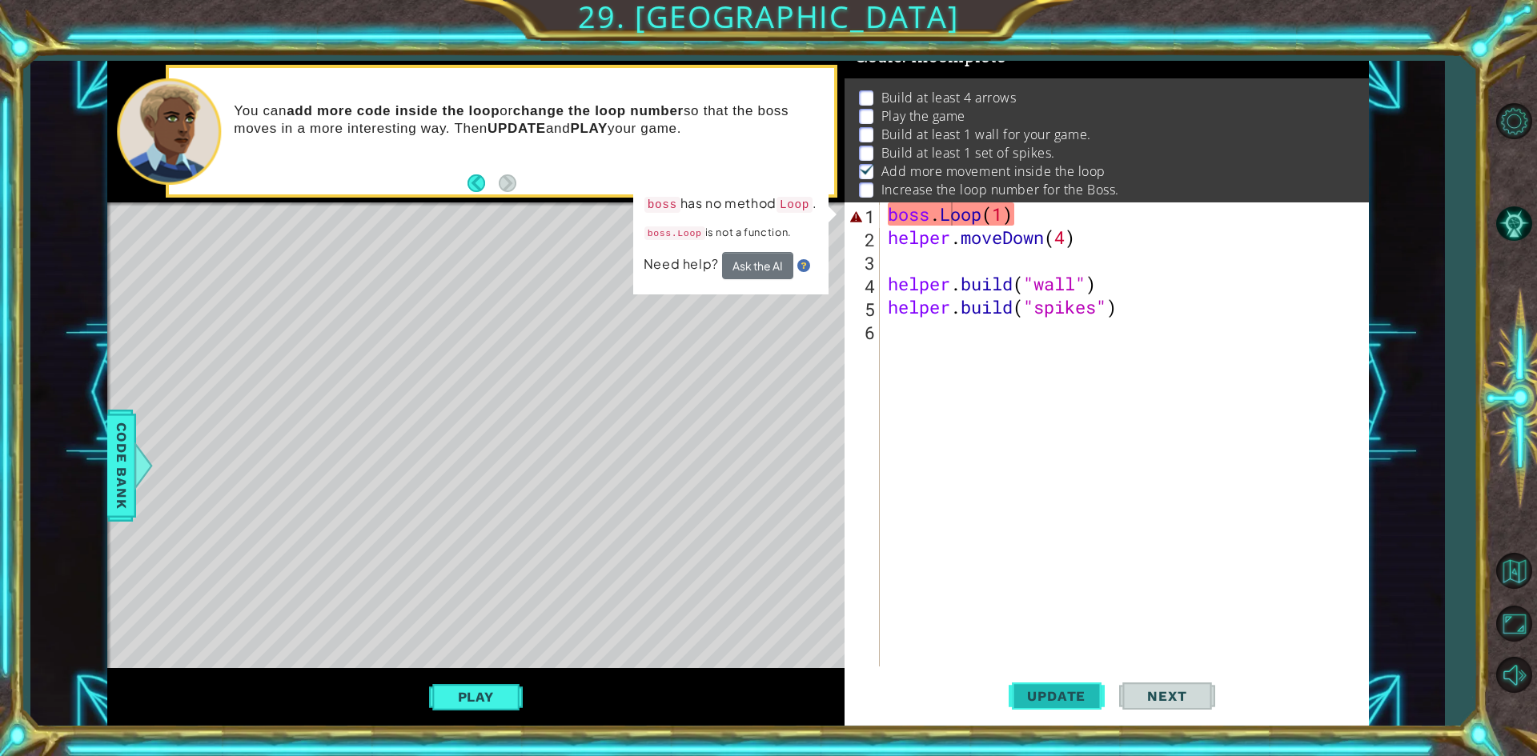
click at [1091, 692] on span "Update" at bounding box center [1056, 696] width 90 height 16
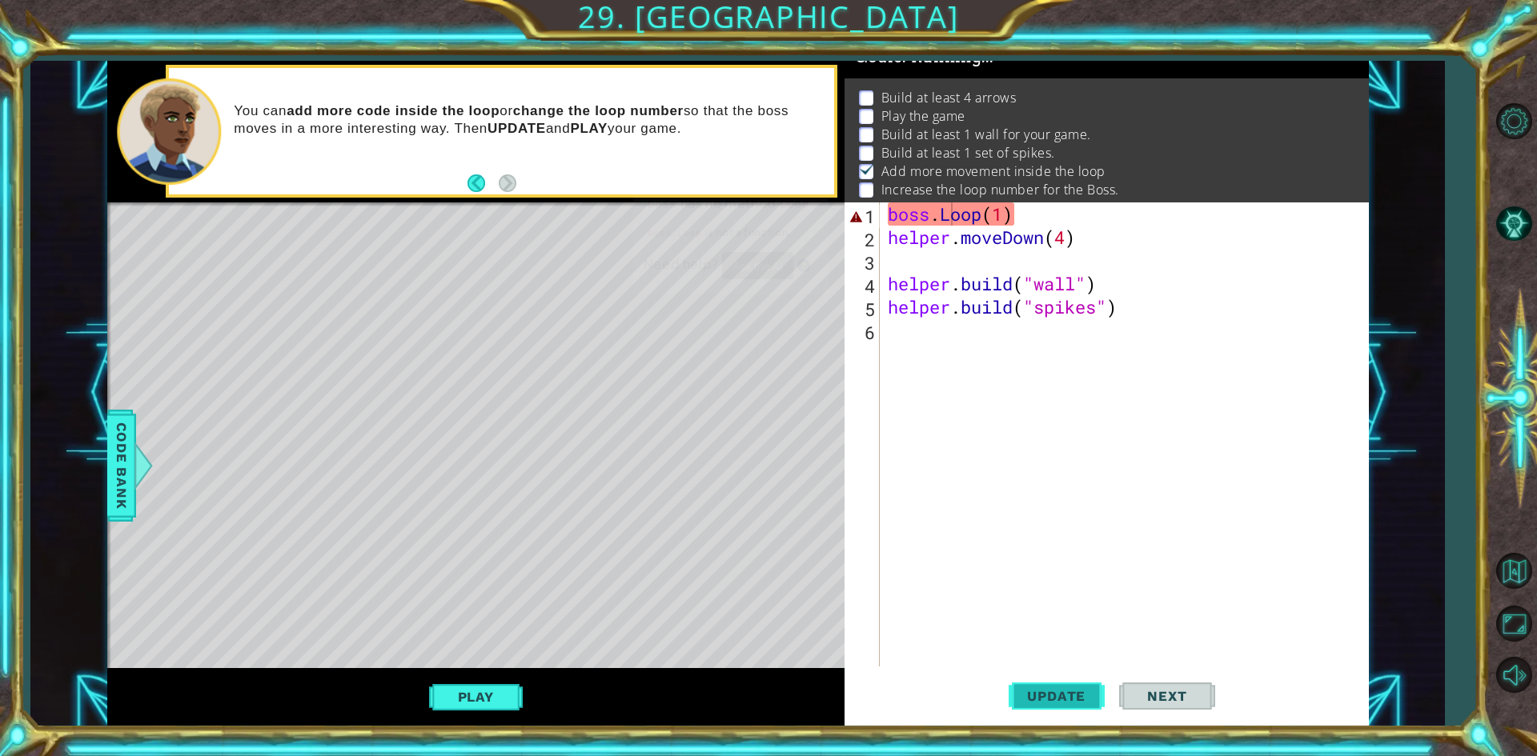
click at [1091, 692] on span "Update" at bounding box center [1056, 696] width 90 height 16
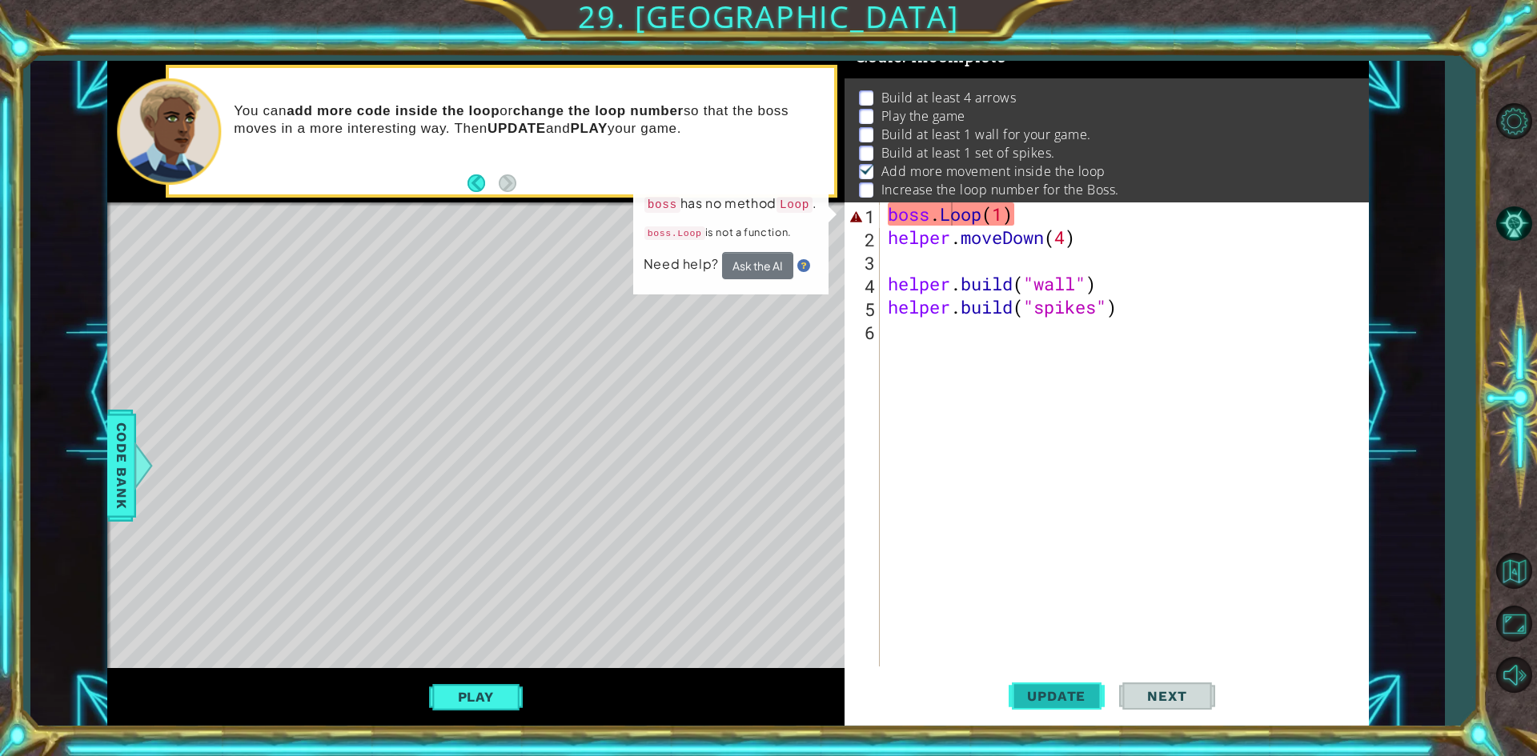
click at [1091, 692] on span "Update" at bounding box center [1056, 696] width 90 height 16
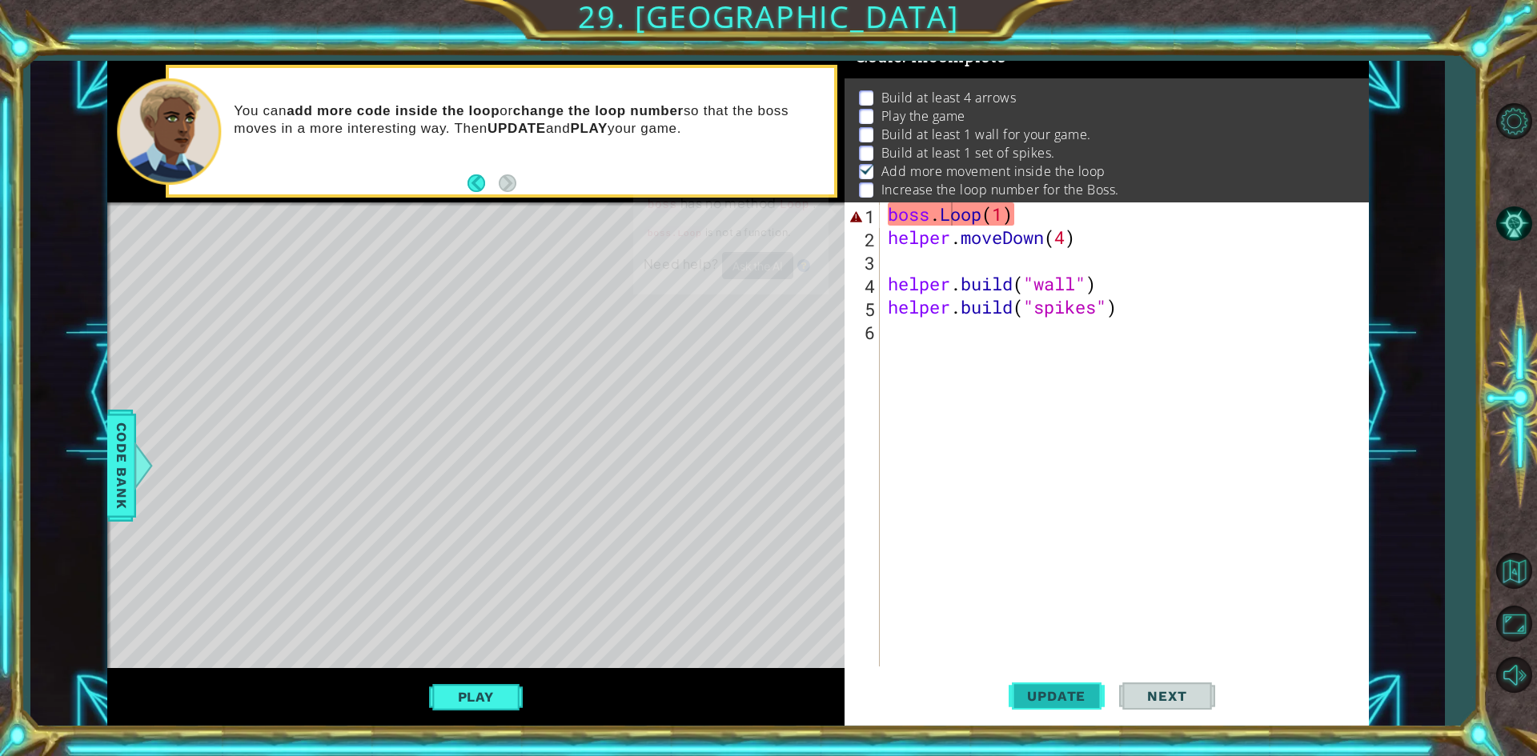
click at [1091, 692] on span "Update" at bounding box center [1056, 696] width 90 height 16
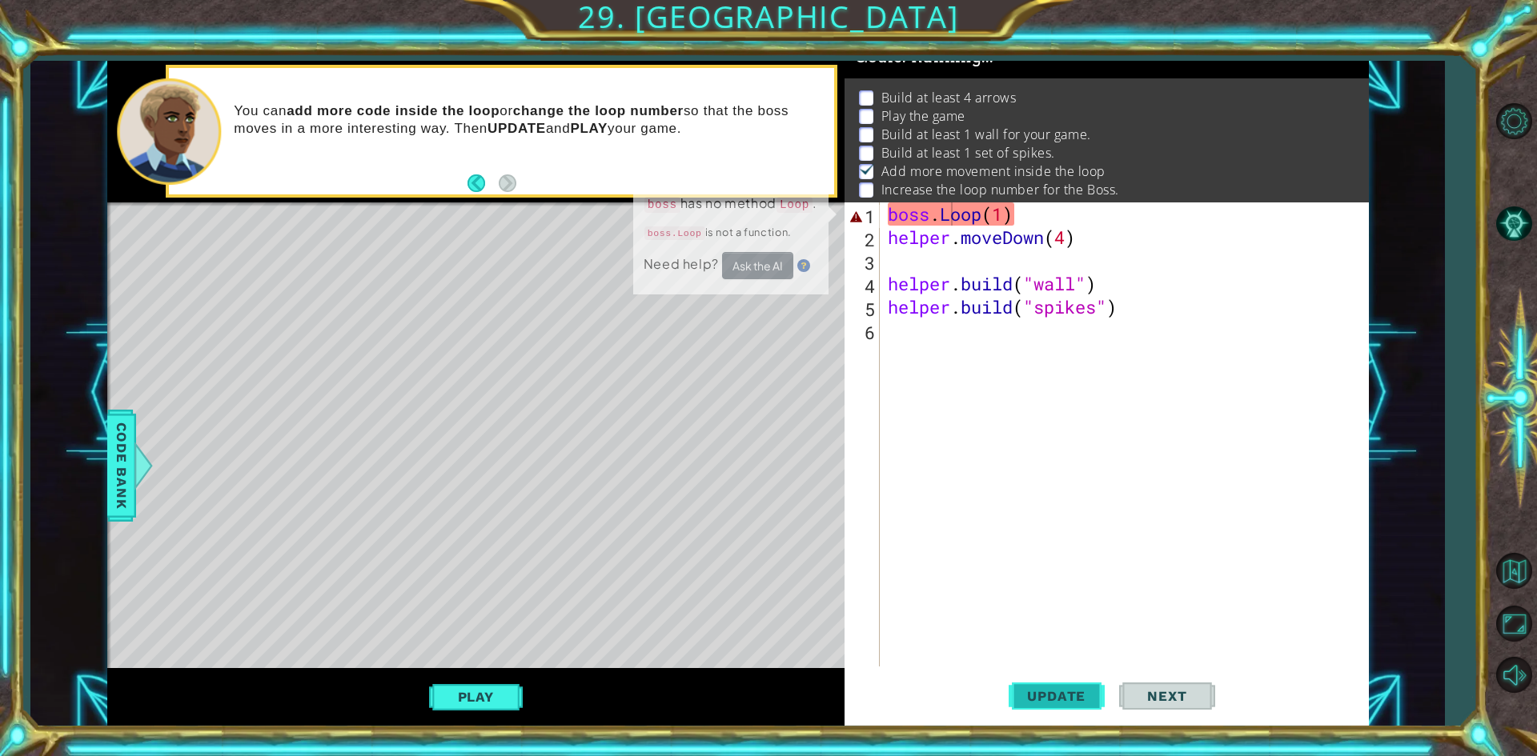
click at [1091, 692] on span "Update" at bounding box center [1056, 696] width 90 height 16
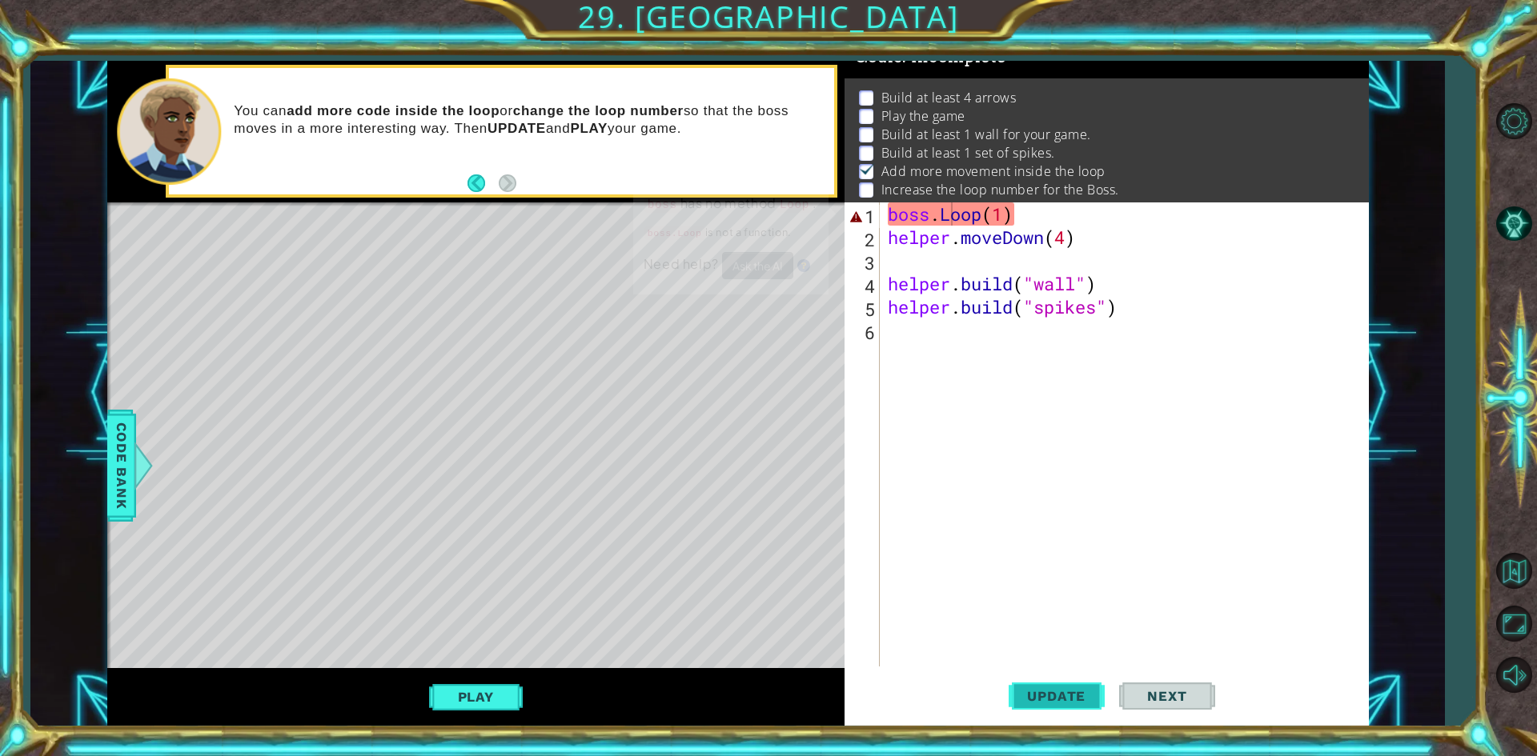
click at [1091, 692] on span "Update" at bounding box center [1056, 696] width 90 height 16
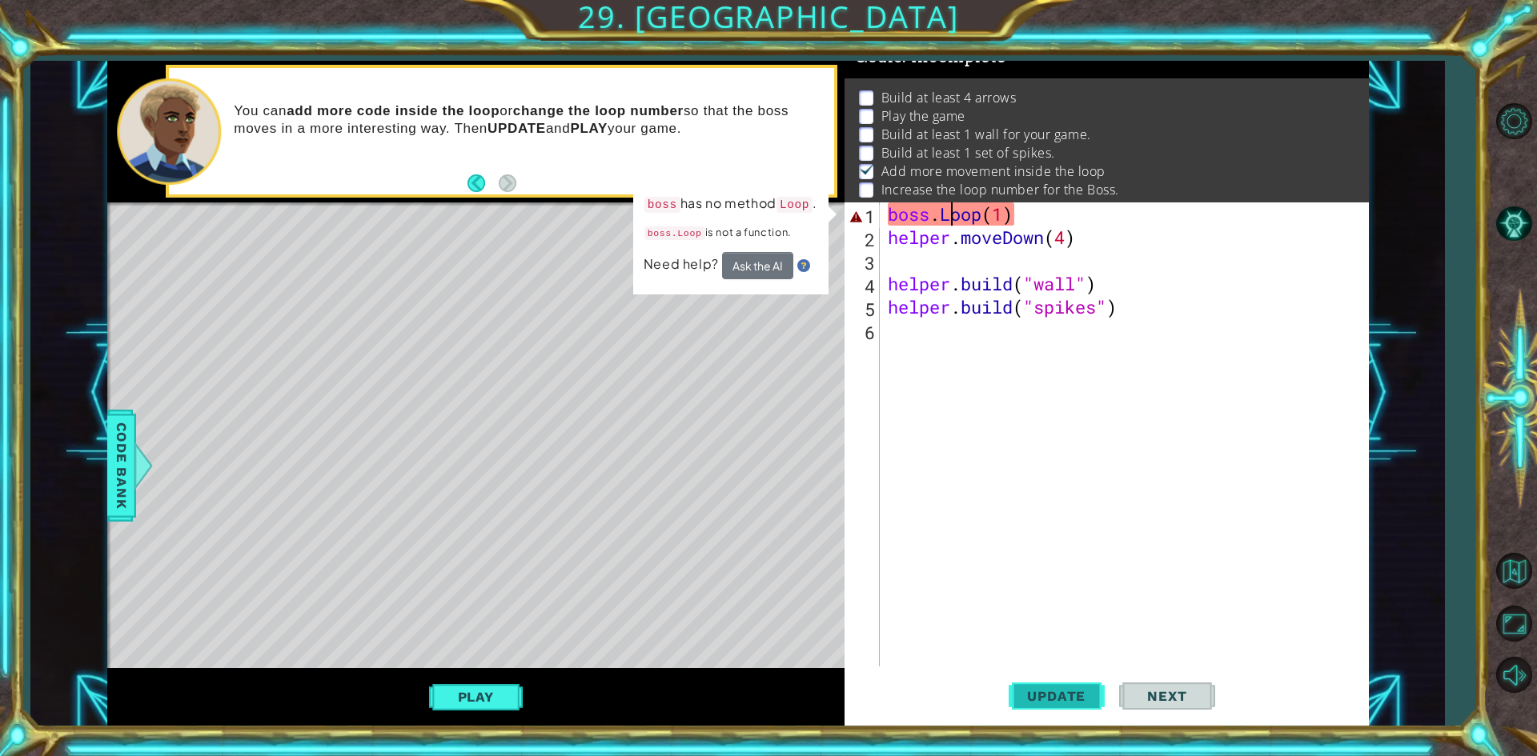
click at [1045, 698] on span "Update" at bounding box center [1056, 696] width 90 height 16
click at [1047, 698] on span "Update" at bounding box center [1056, 696] width 90 height 16
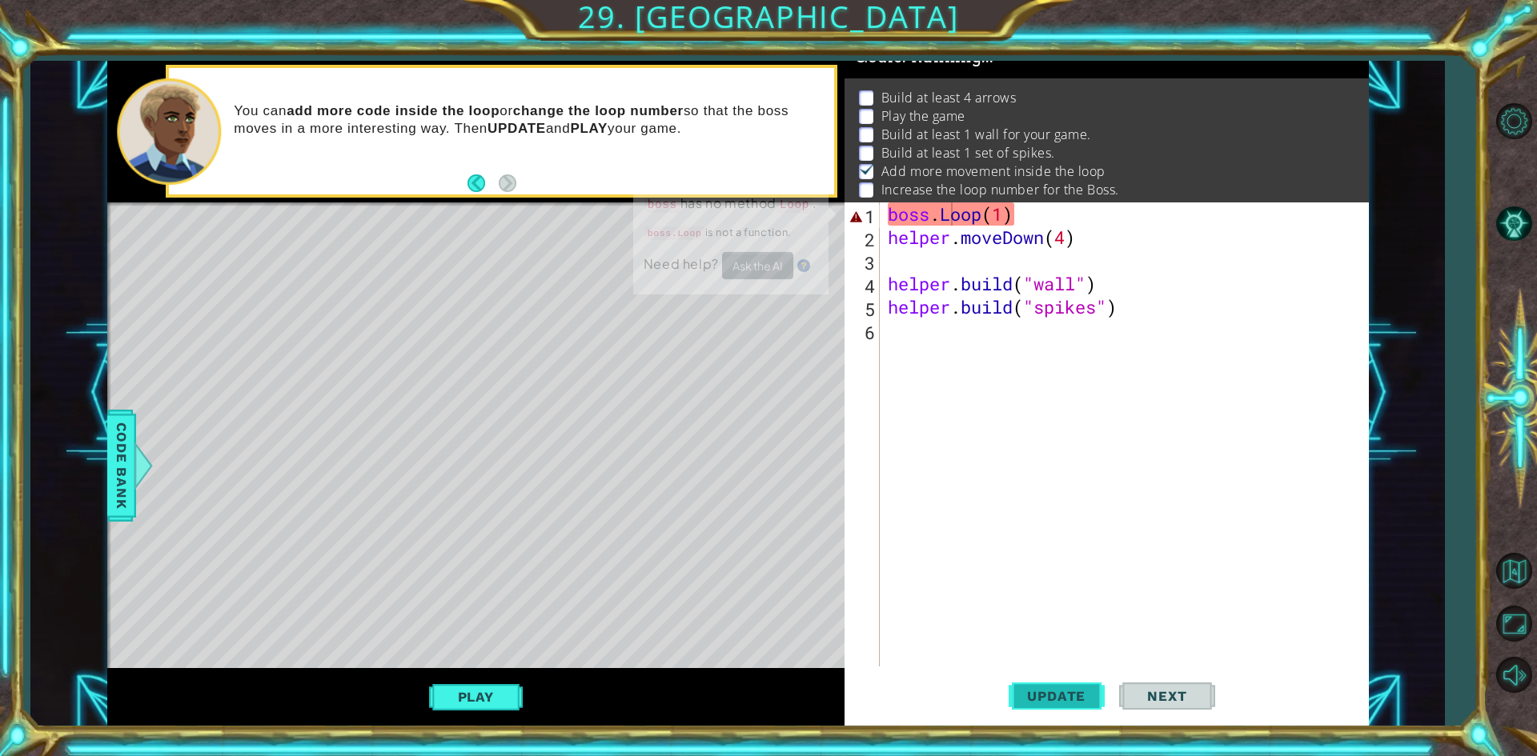
click at [1047, 698] on span "Update" at bounding box center [1056, 696] width 90 height 16
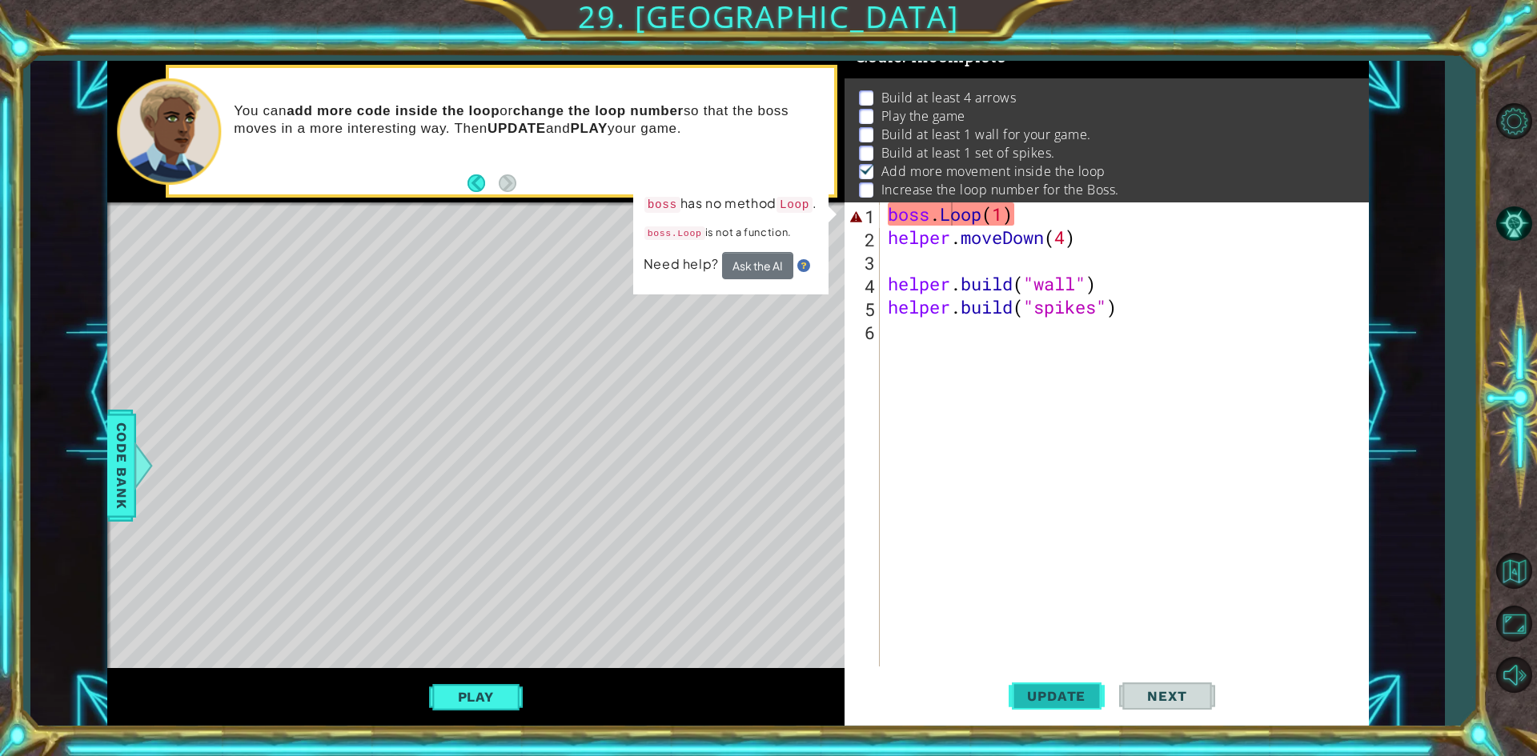
click at [1047, 698] on span "Update" at bounding box center [1056, 696] width 90 height 16
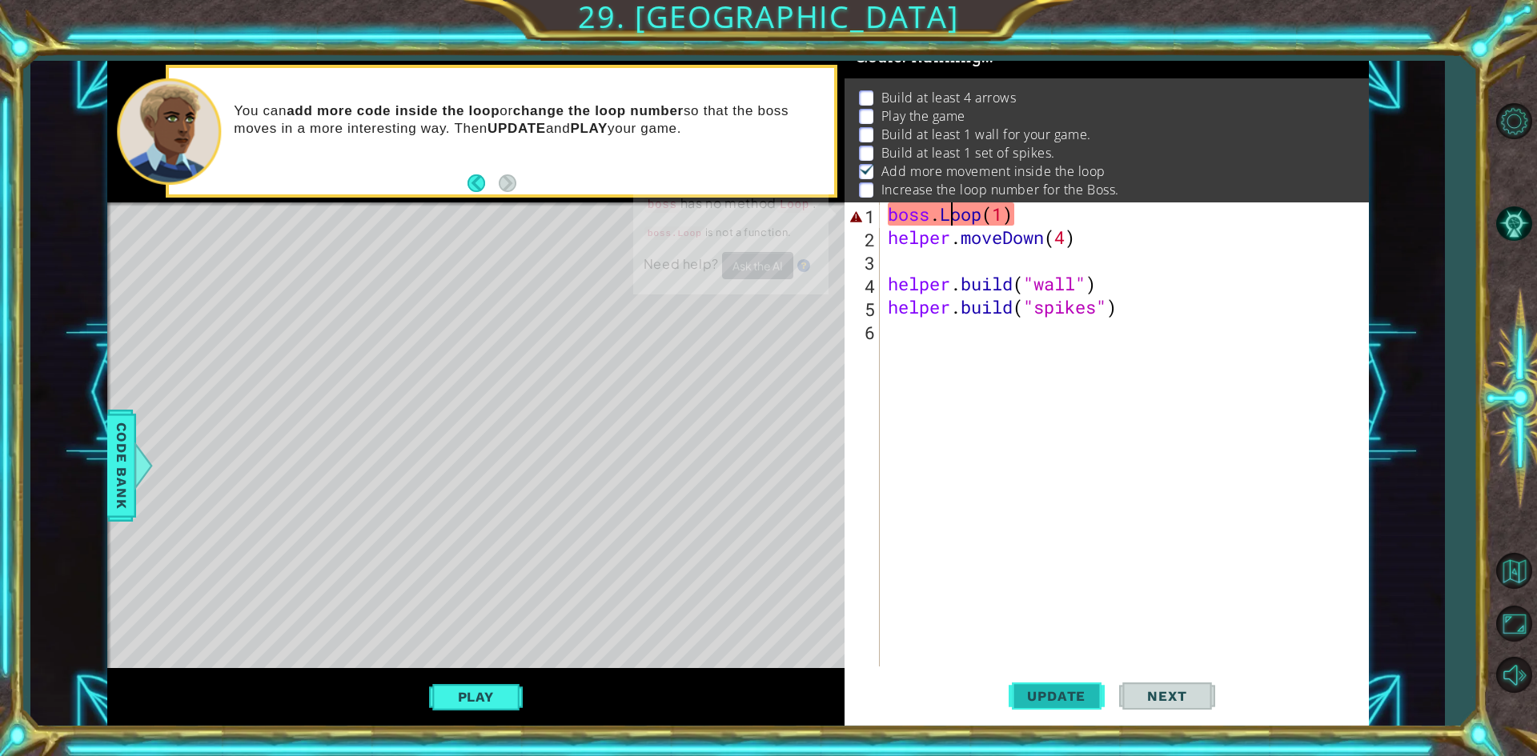
click at [1047, 698] on span "Update" at bounding box center [1056, 696] width 90 height 16
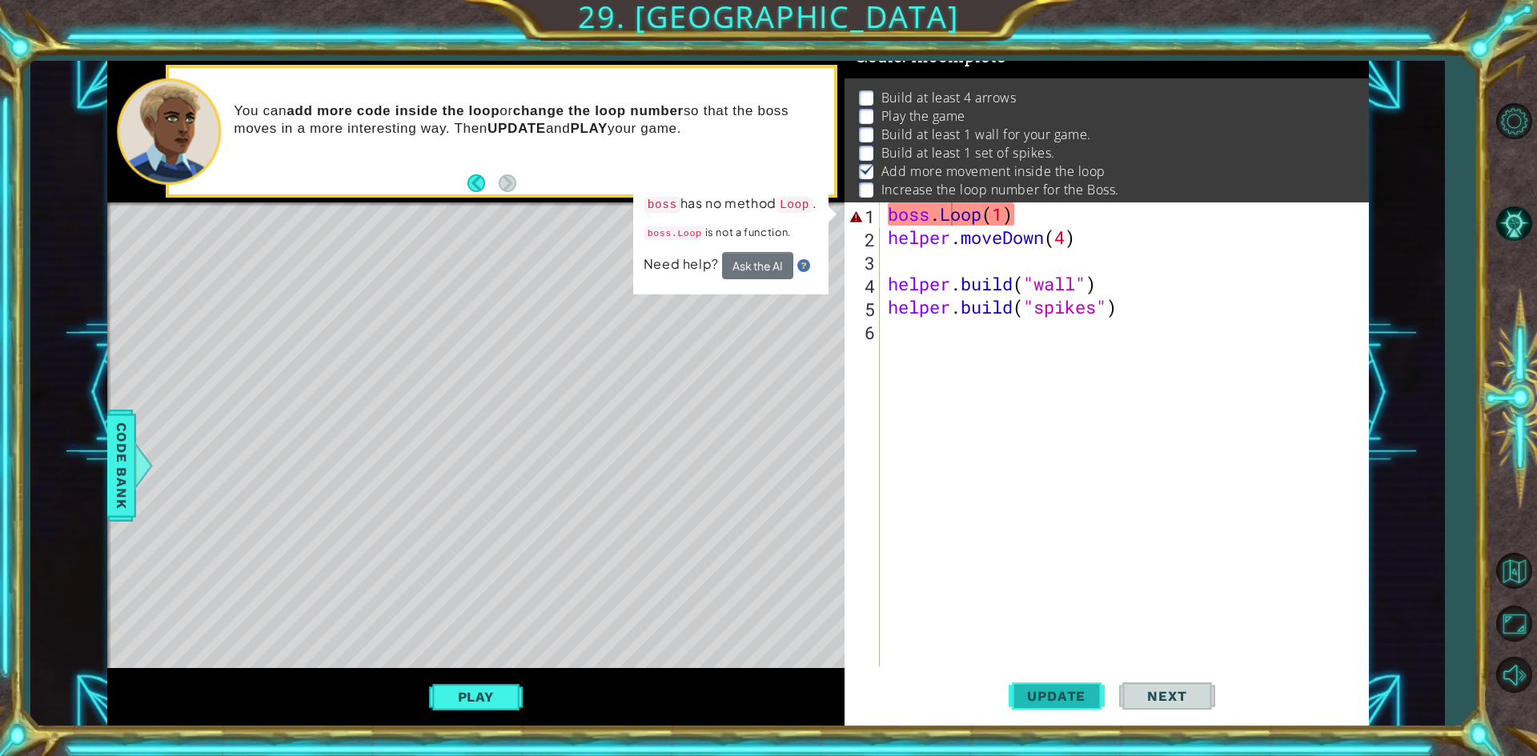
click at [1047, 698] on span "Update" at bounding box center [1056, 696] width 90 height 16
click at [482, 686] on button "Play" at bounding box center [476, 697] width 94 height 30
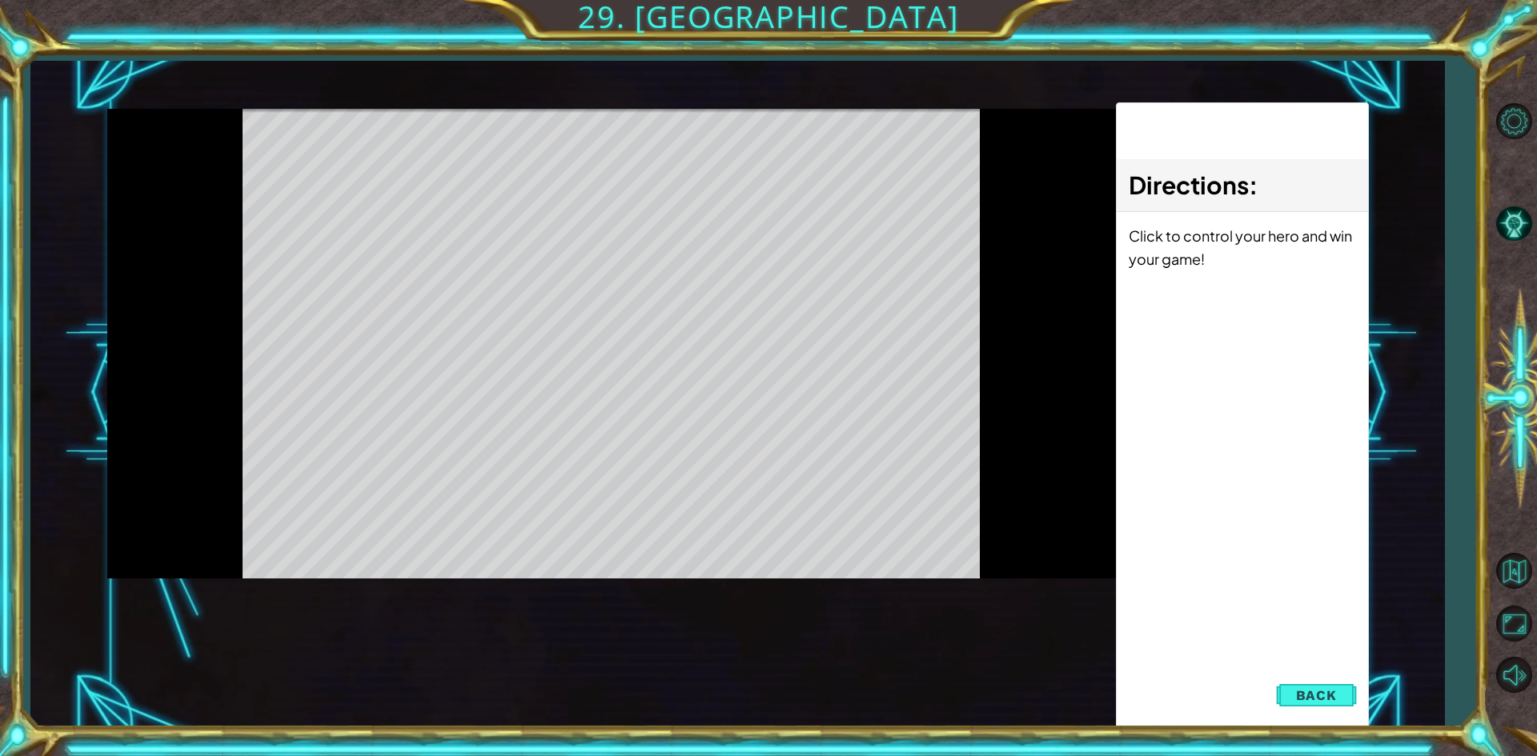
scroll to position [0, 0]
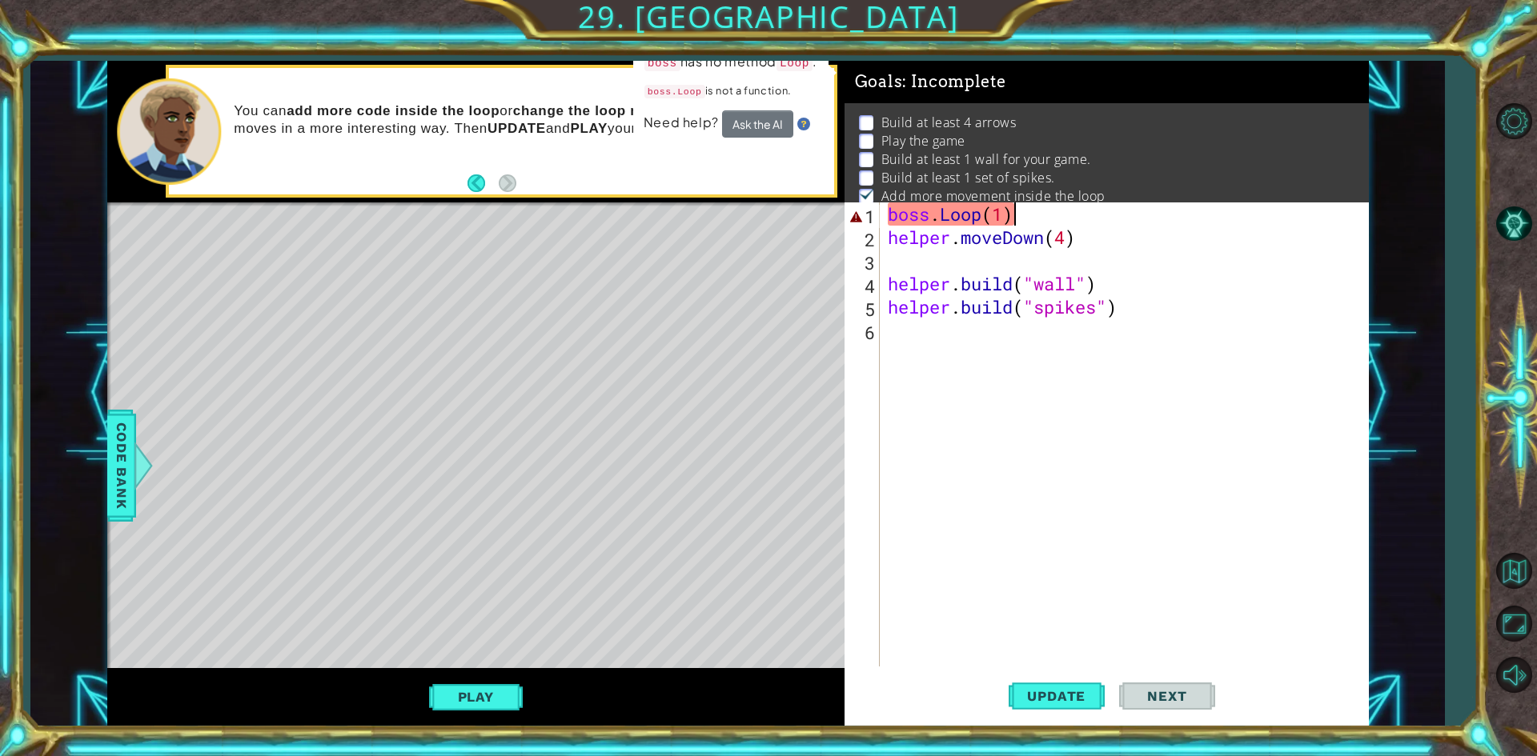
click at [1041, 222] on div "boss . Loop ( 1 ) helper . moveDown ( 4 ) helper . build ( "wall" ) helper . bu…" at bounding box center [1128, 458] width 487 height 511
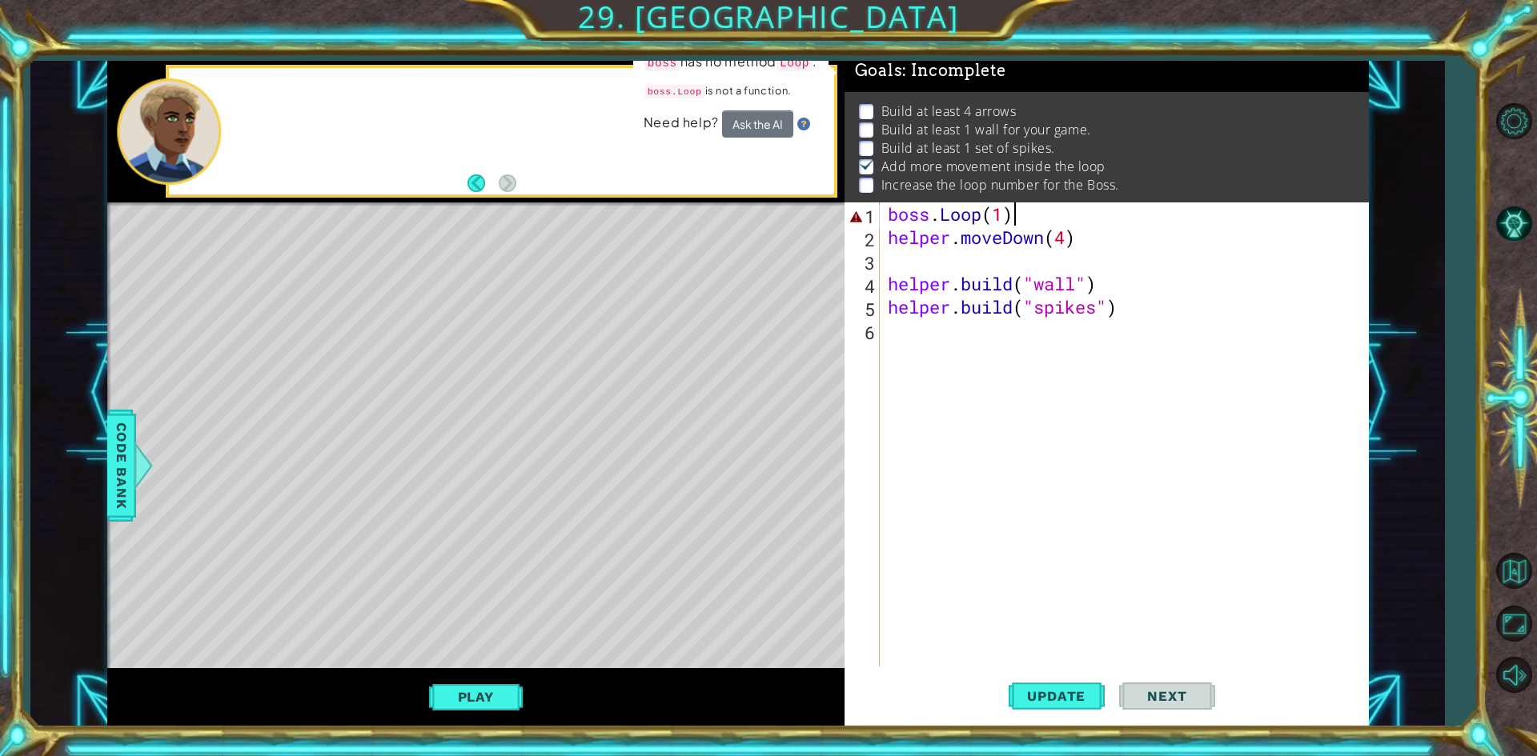
scroll to position [25, 0]
drag, startPoint x: 1041, startPoint y: 222, endPoint x: 868, endPoint y: 215, distance: 173.0
click at [868, 215] on div "boss.Loop(1) 1 2 3 4 5 6 boss . Loop ( 1 ) helper . moveDown ( 4 ) helper . bui…" at bounding box center [1104, 435] width 519 height 464
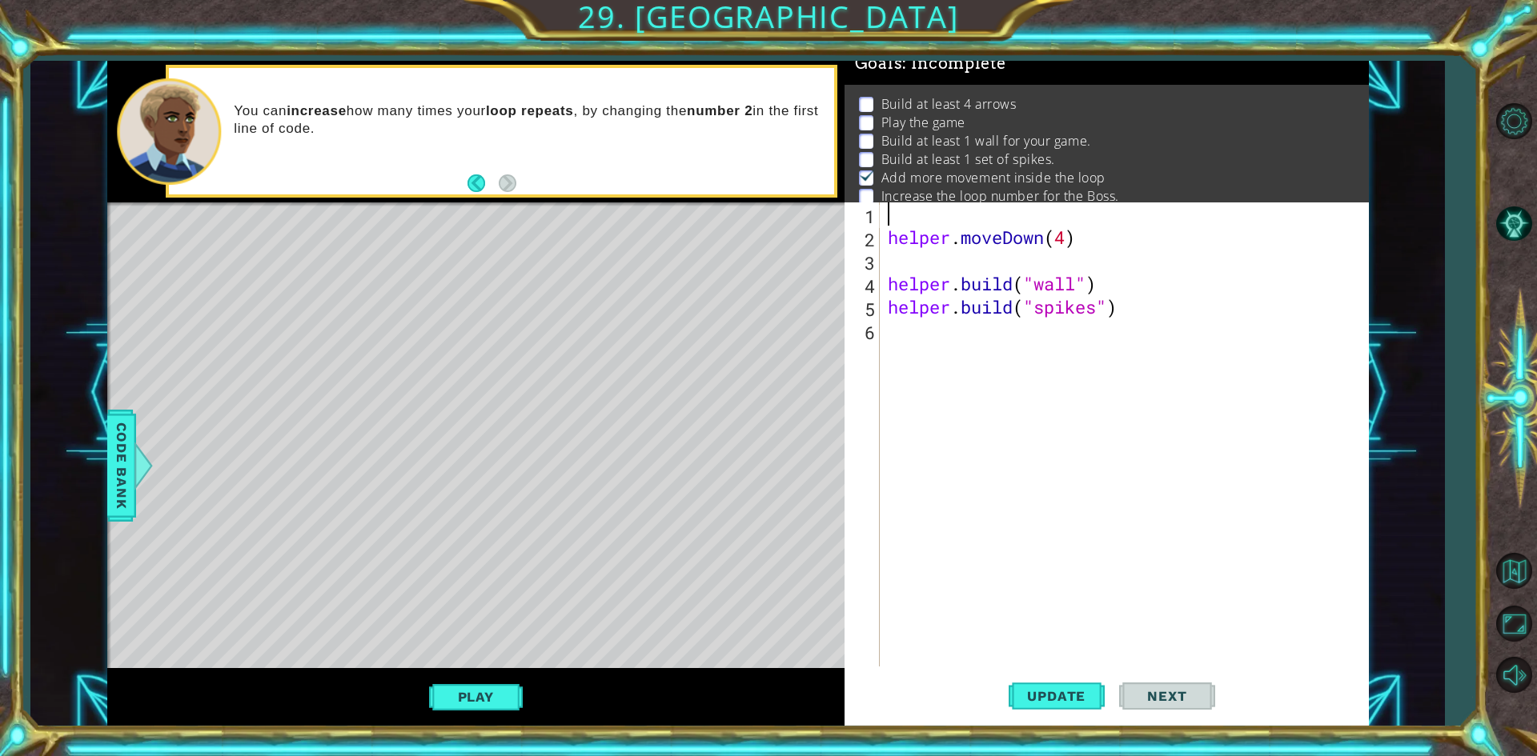
scroll to position [16, 0]
click at [510, 682] on button "Play" at bounding box center [476, 697] width 94 height 30
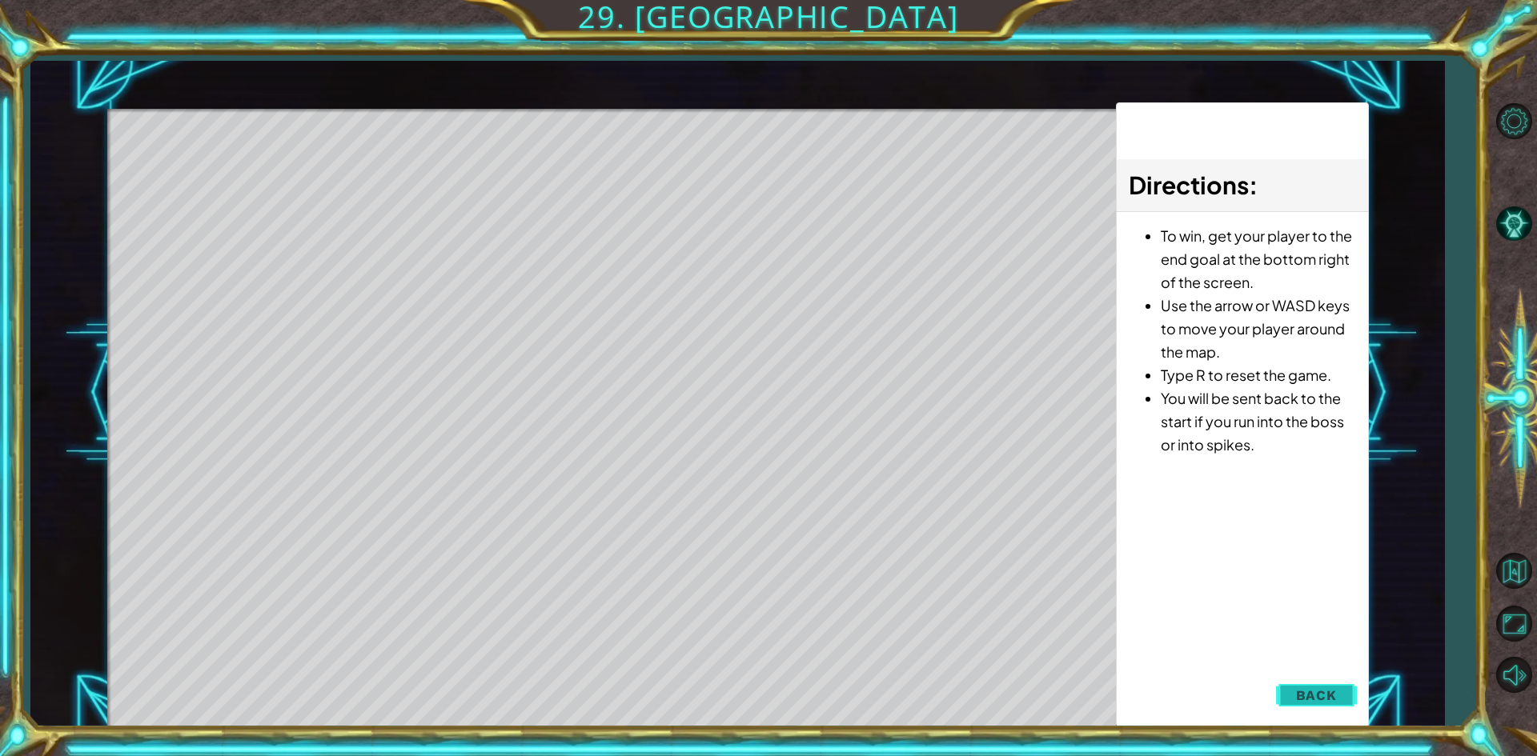
click at [1347, 711] on button "Back" at bounding box center [1316, 696] width 81 height 32
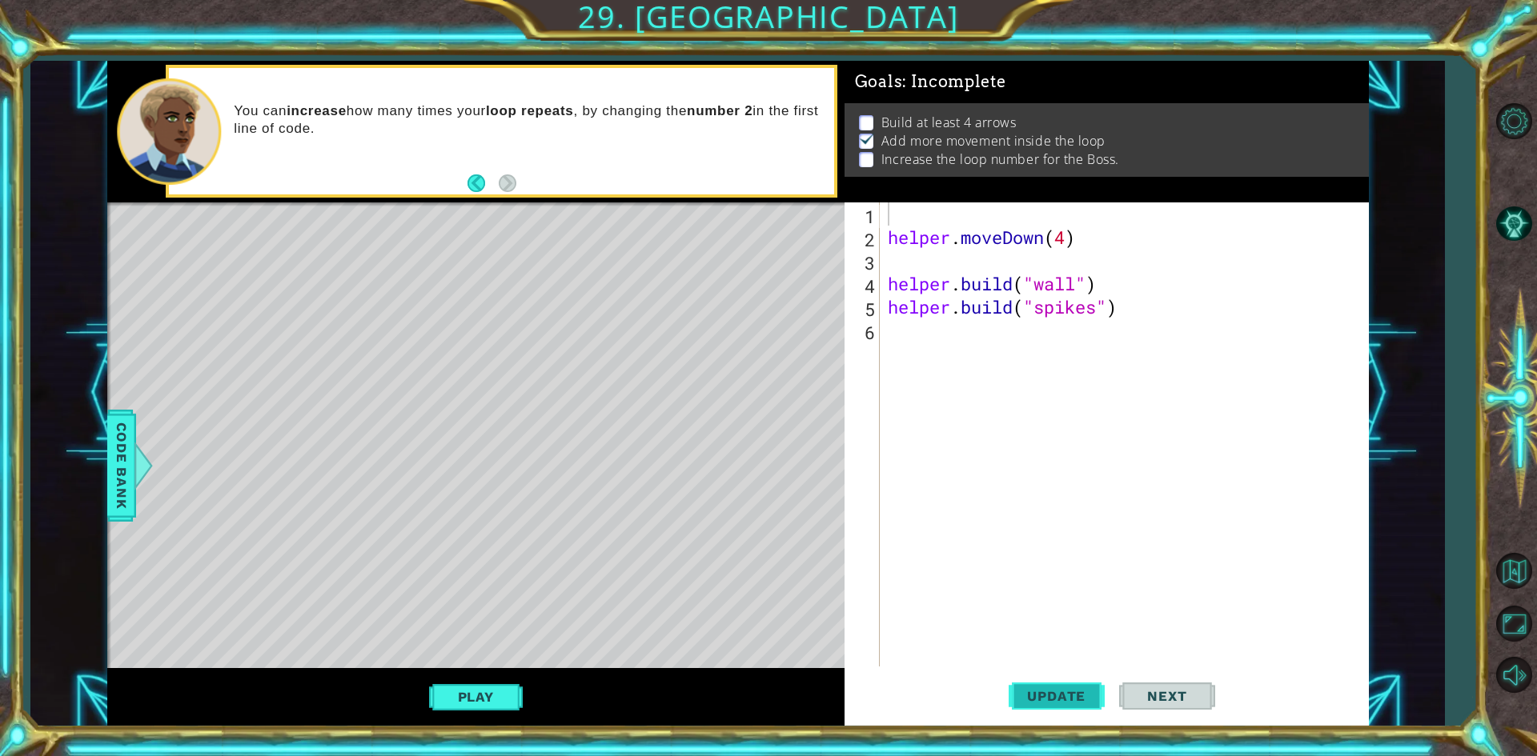
click at [1074, 704] on span "Update" at bounding box center [1056, 696] width 90 height 16
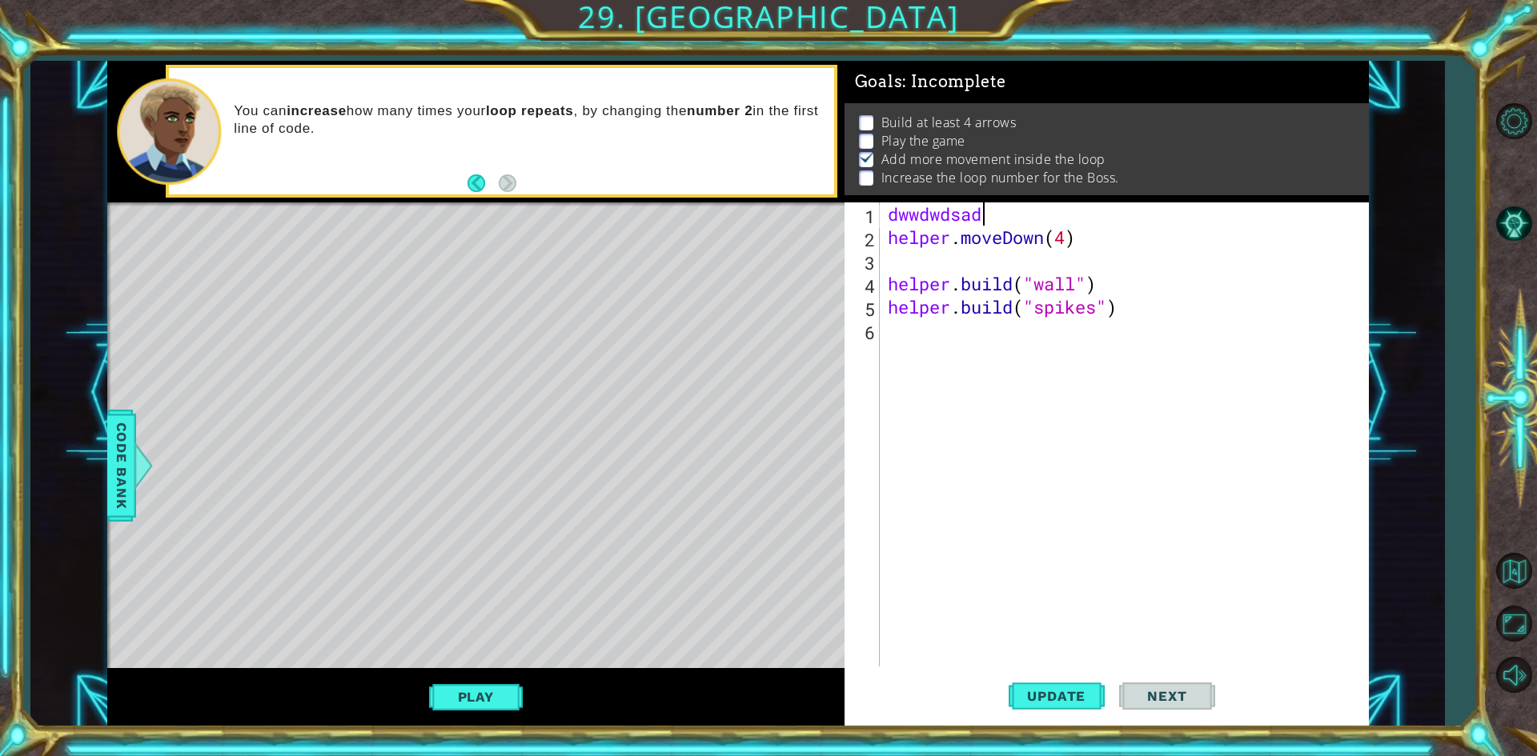
type textarea "d"
type textarea "i"
type textarea "u"
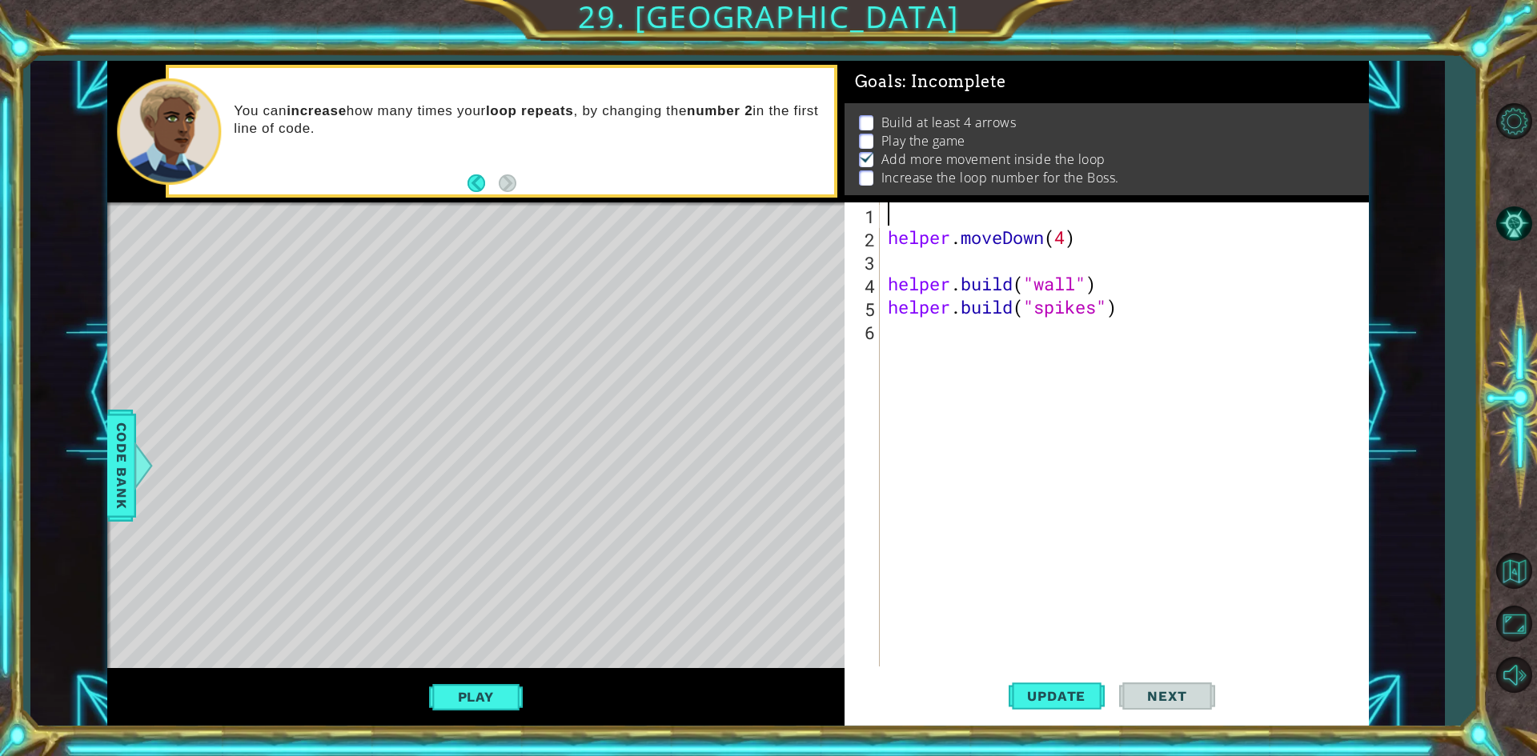
type textarea "8"
type textarea "7"
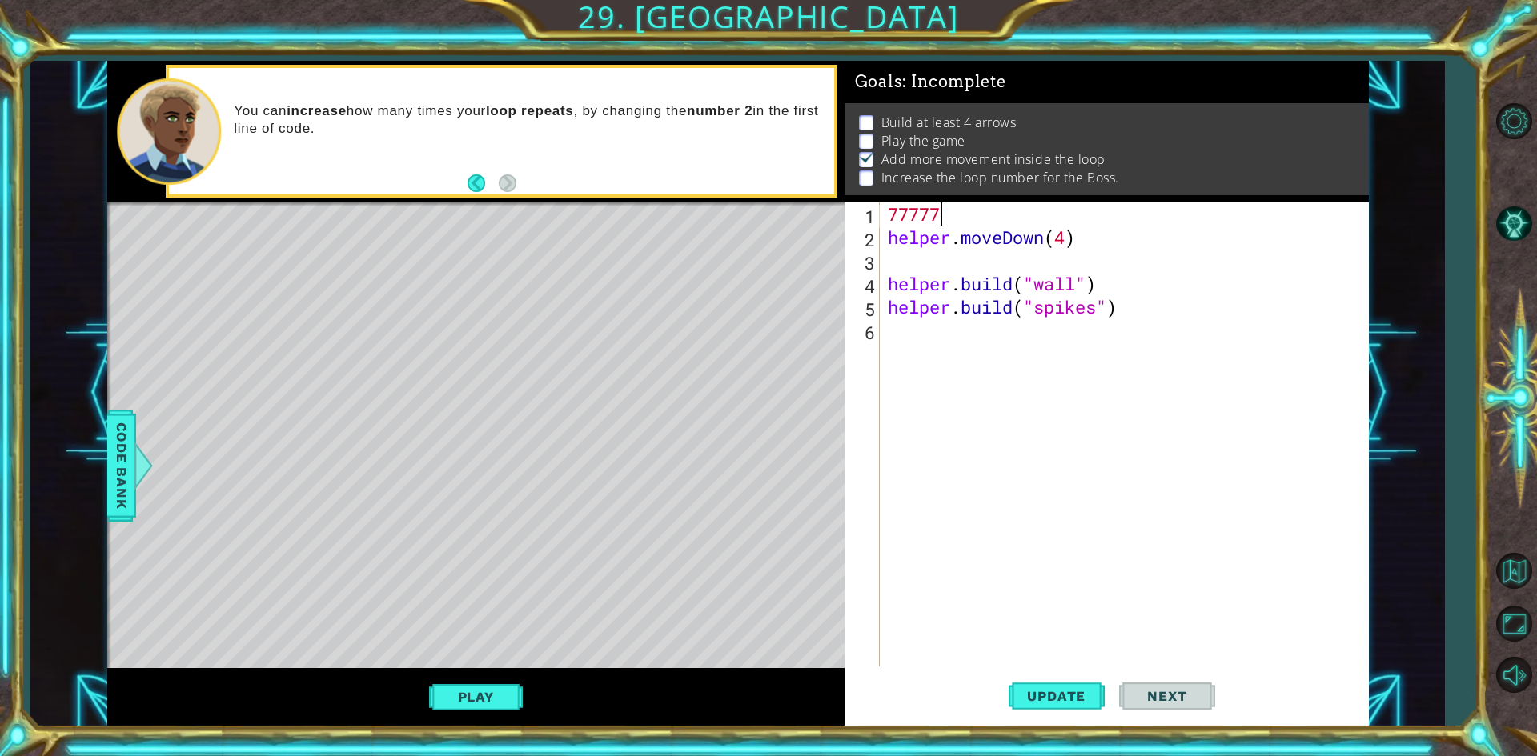
type textarea "7"
type textarea "0"
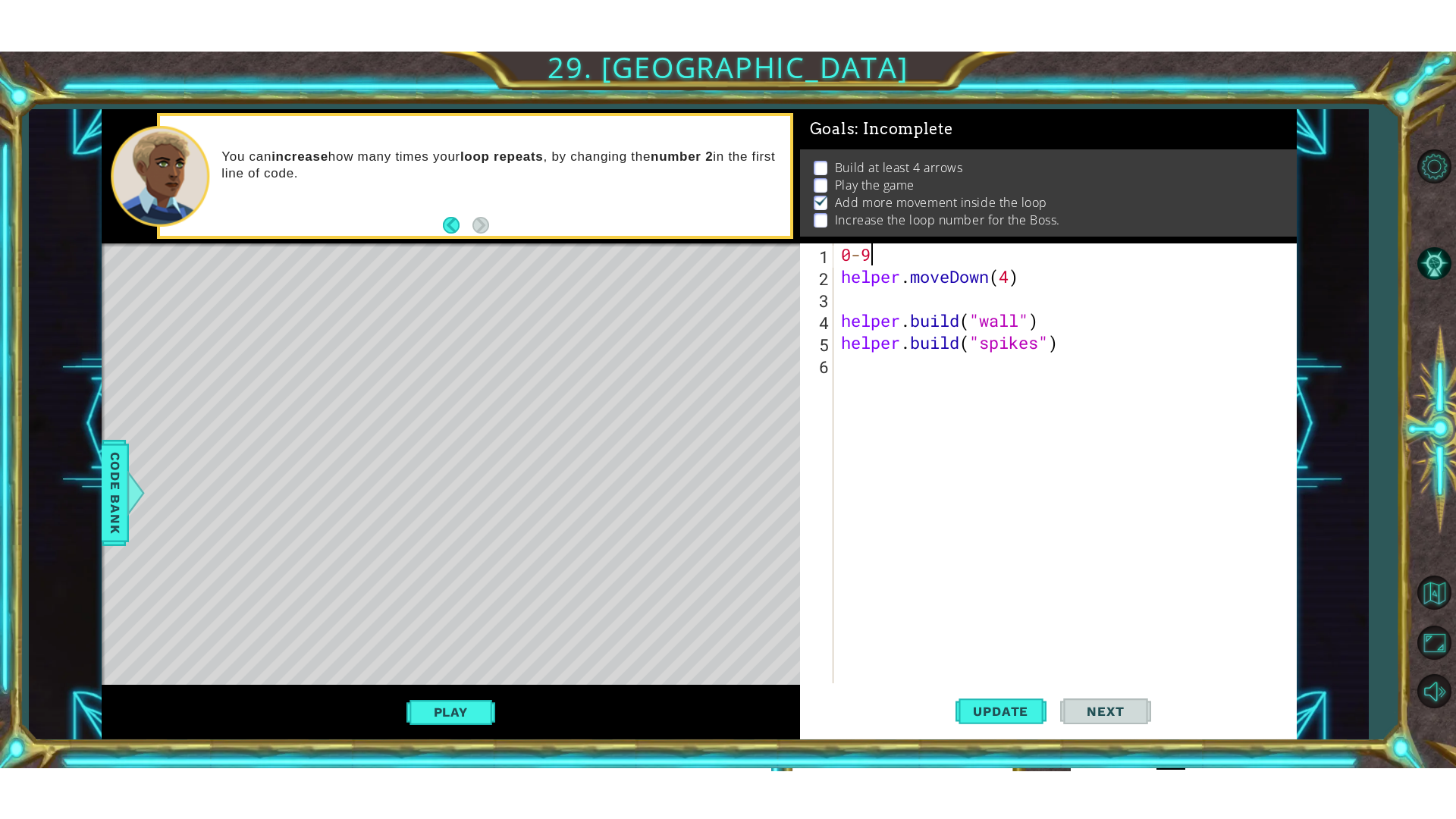
scroll to position [0, 0]
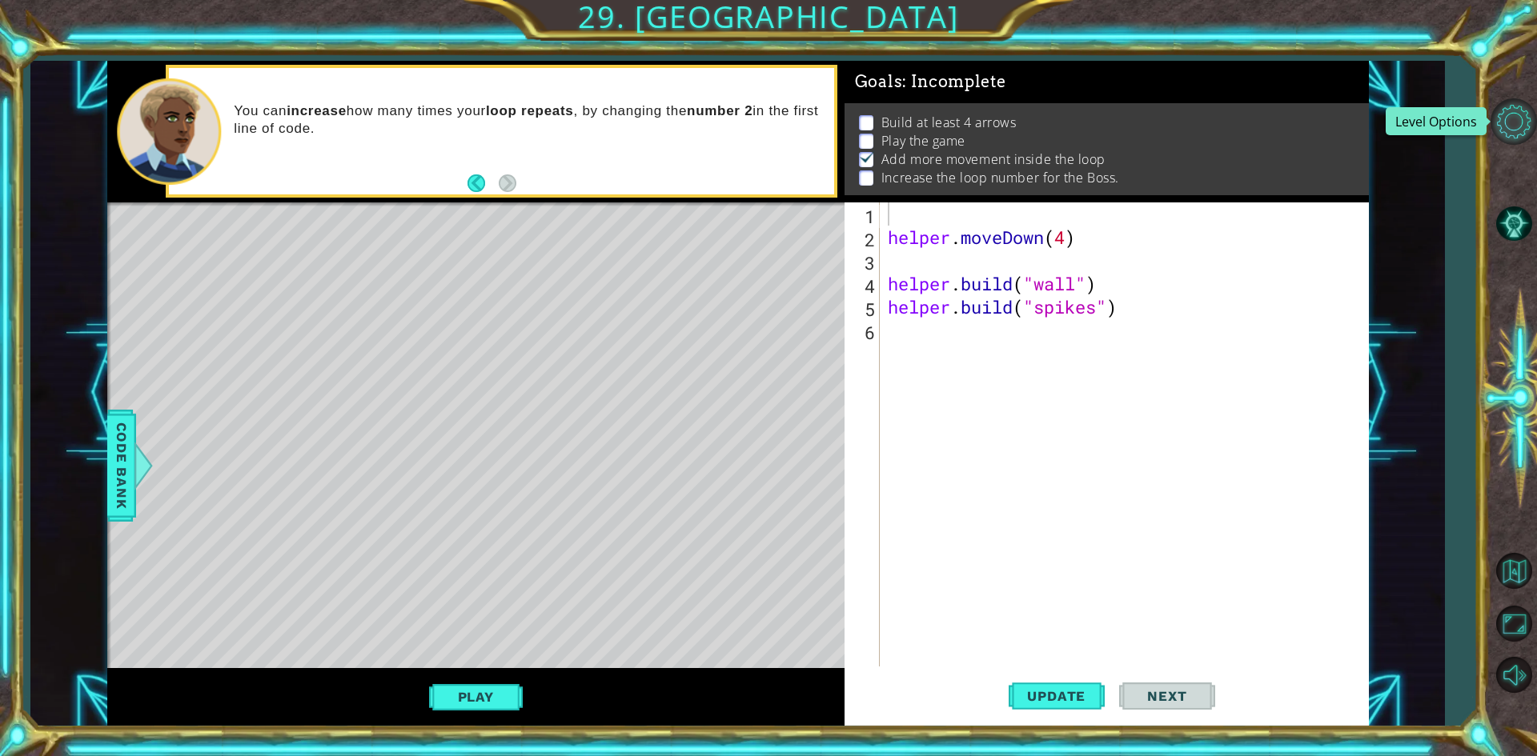
click at [1515, 113] on button "Level Options" at bounding box center [1514, 121] width 46 height 46
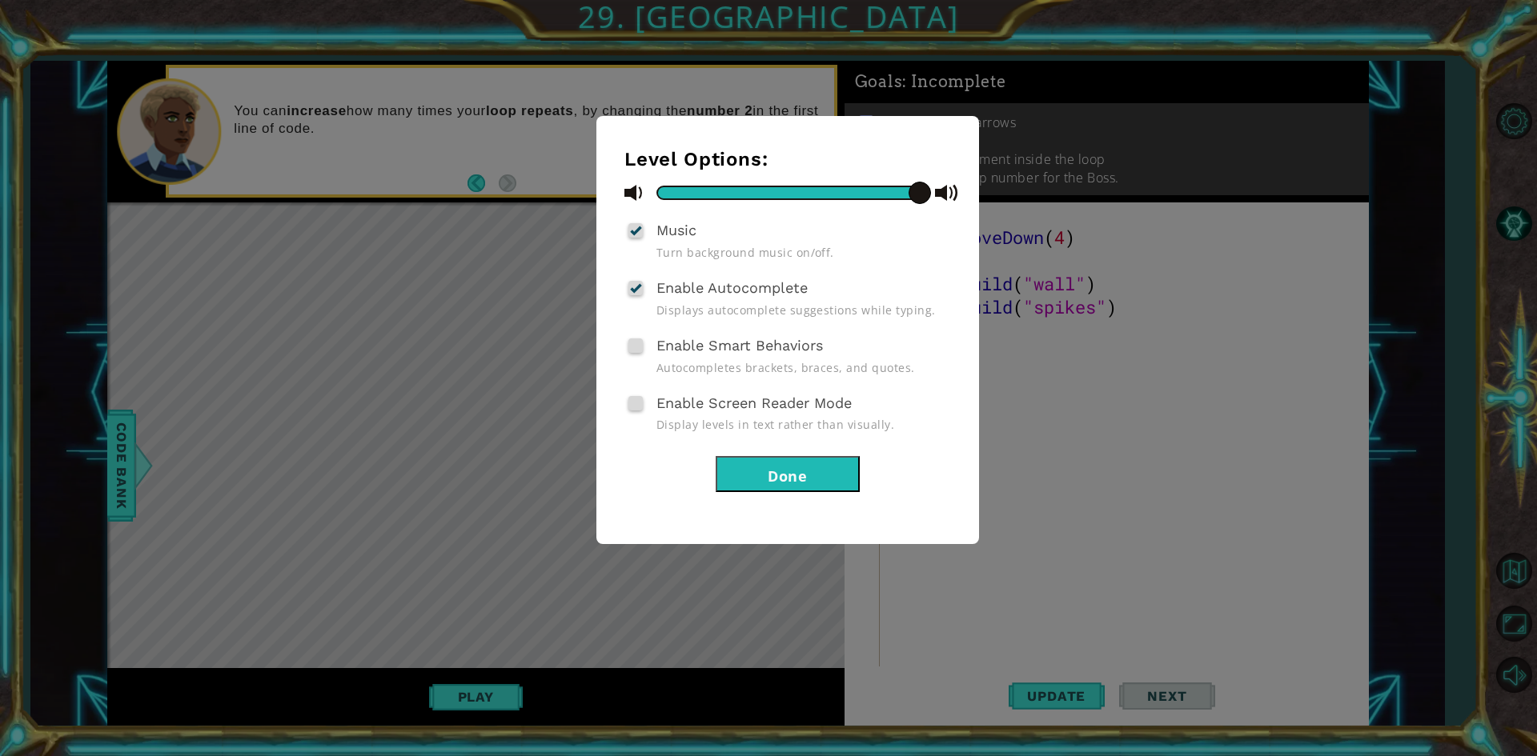
click at [802, 472] on button "Done" at bounding box center [788, 474] width 144 height 36
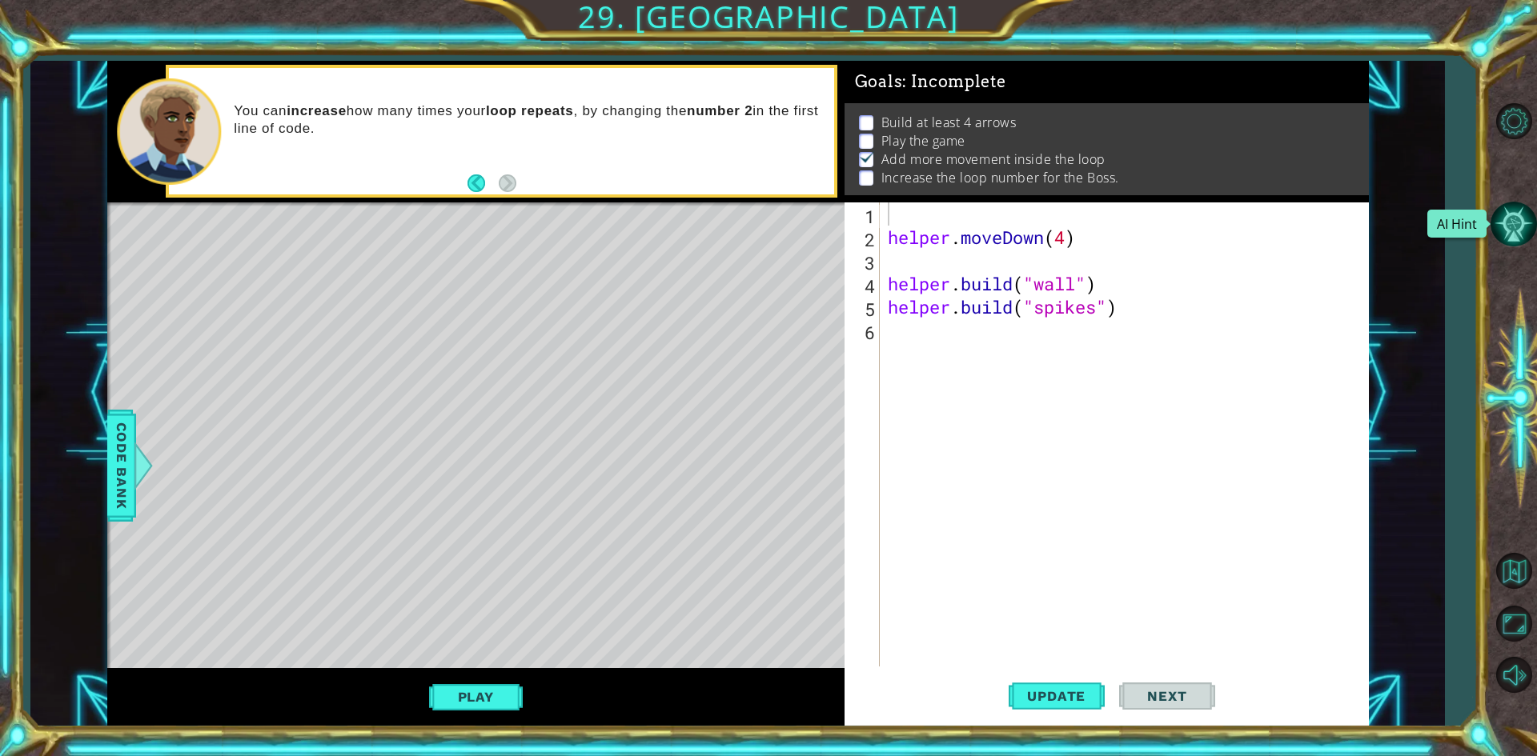
click at [1507, 225] on button "AI Hint" at bounding box center [1514, 224] width 46 height 46
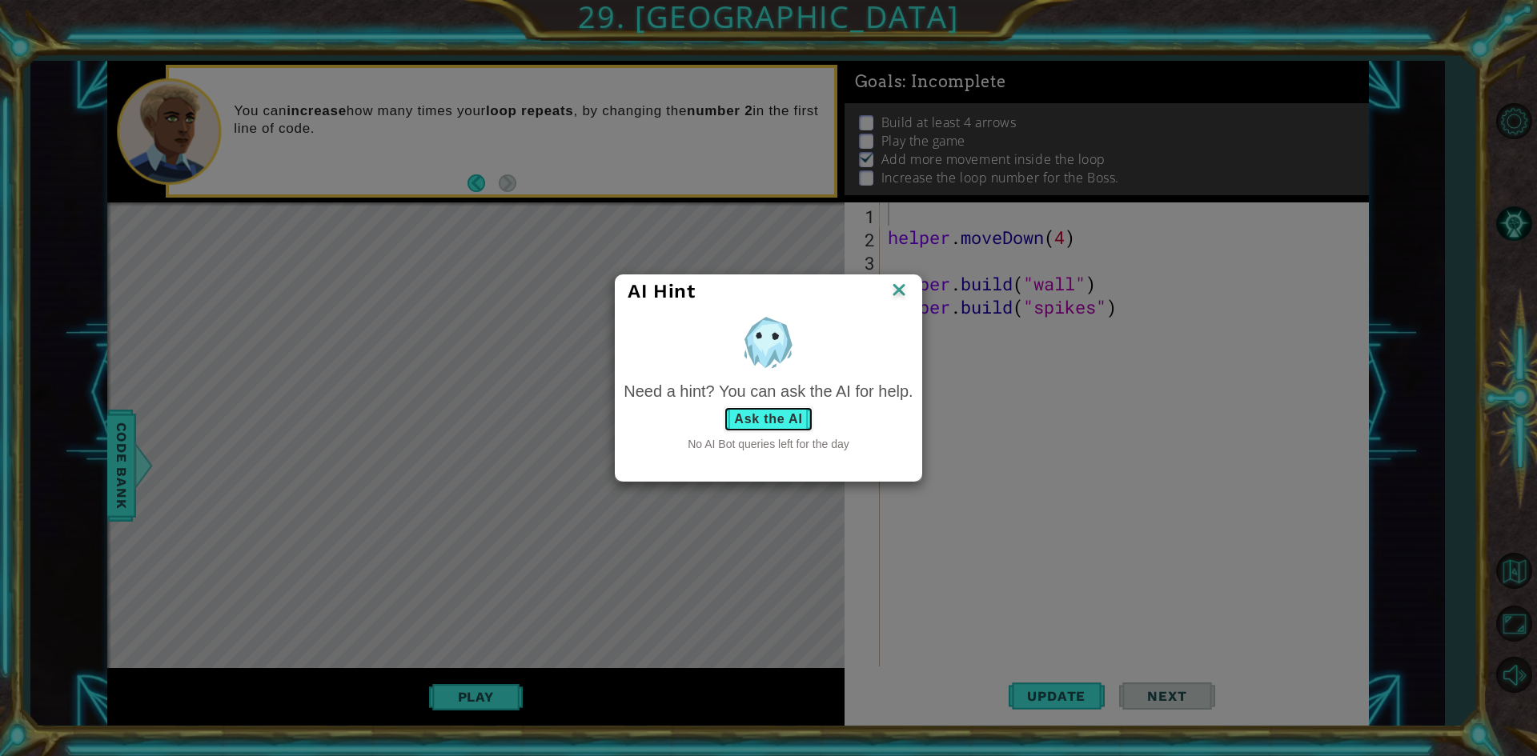
click at [800, 427] on button "Ask the AI" at bounding box center [768, 420] width 89 height 26
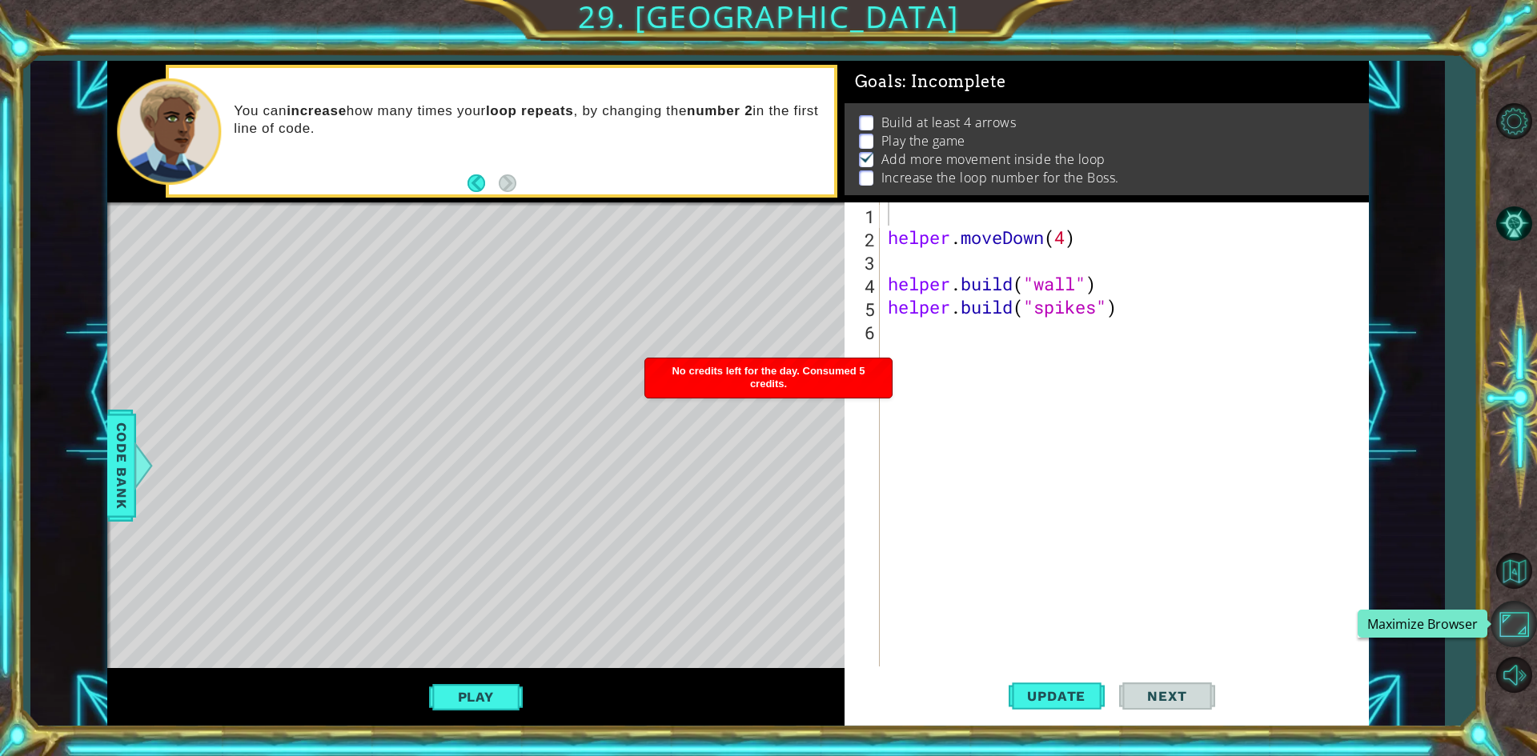
click at [1516, 608] on button "Maximize Browser" at bounding box center [1514, 624] width 46 height 46
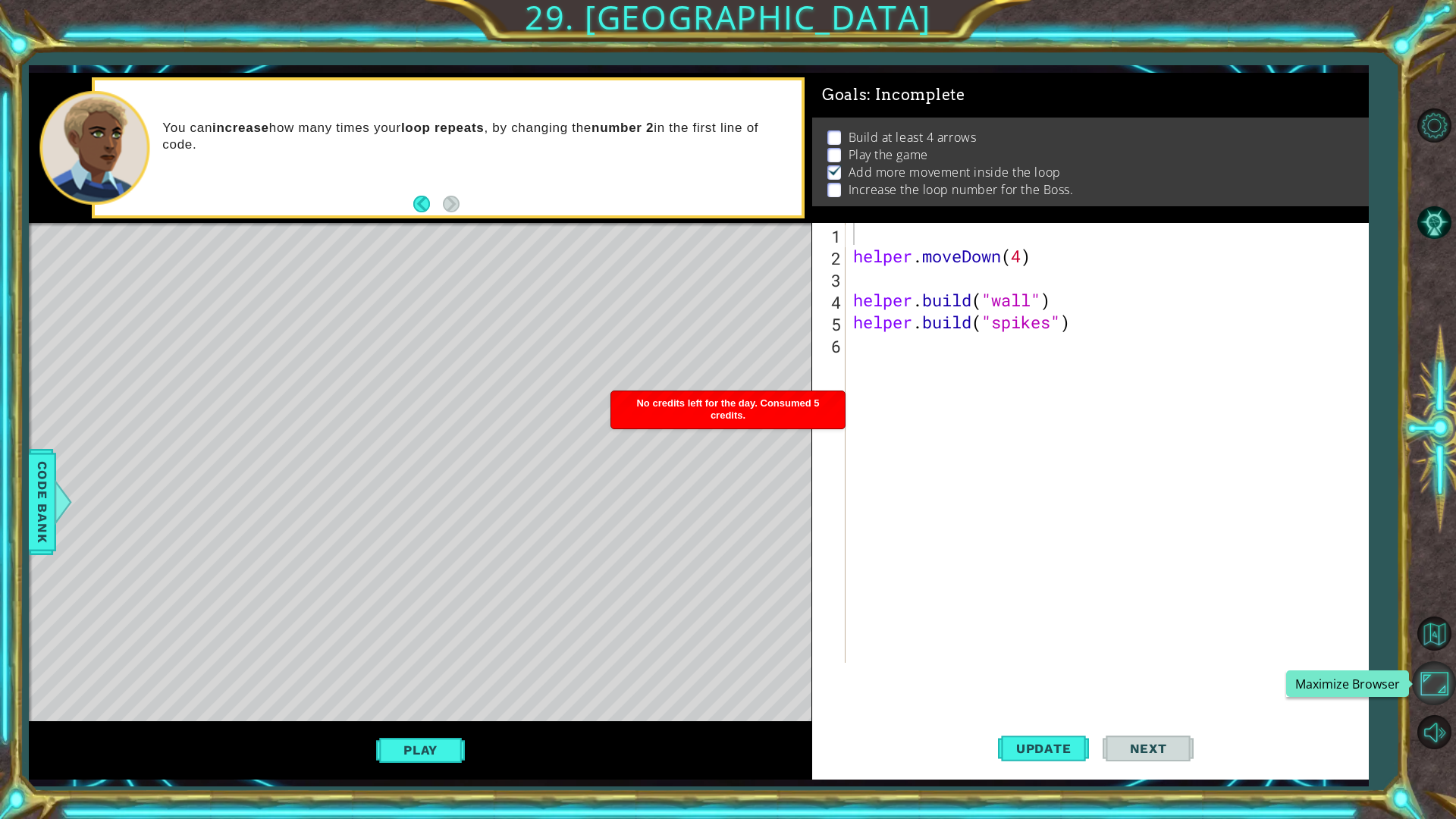
click at [1440, 671] on button "Maximize Browser" at bounding box center [1434, 683] width 44 height 44
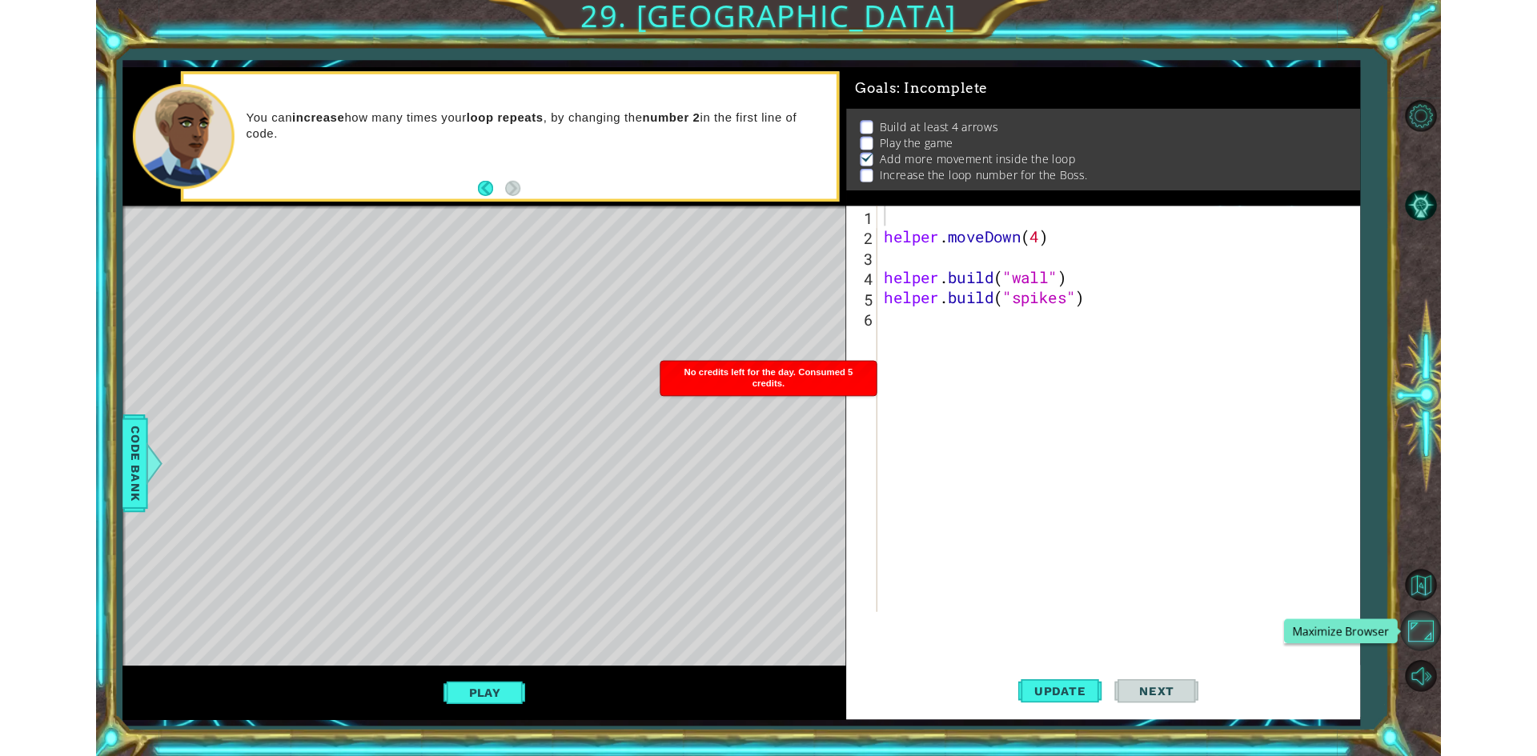
scroll to position [0, 0]
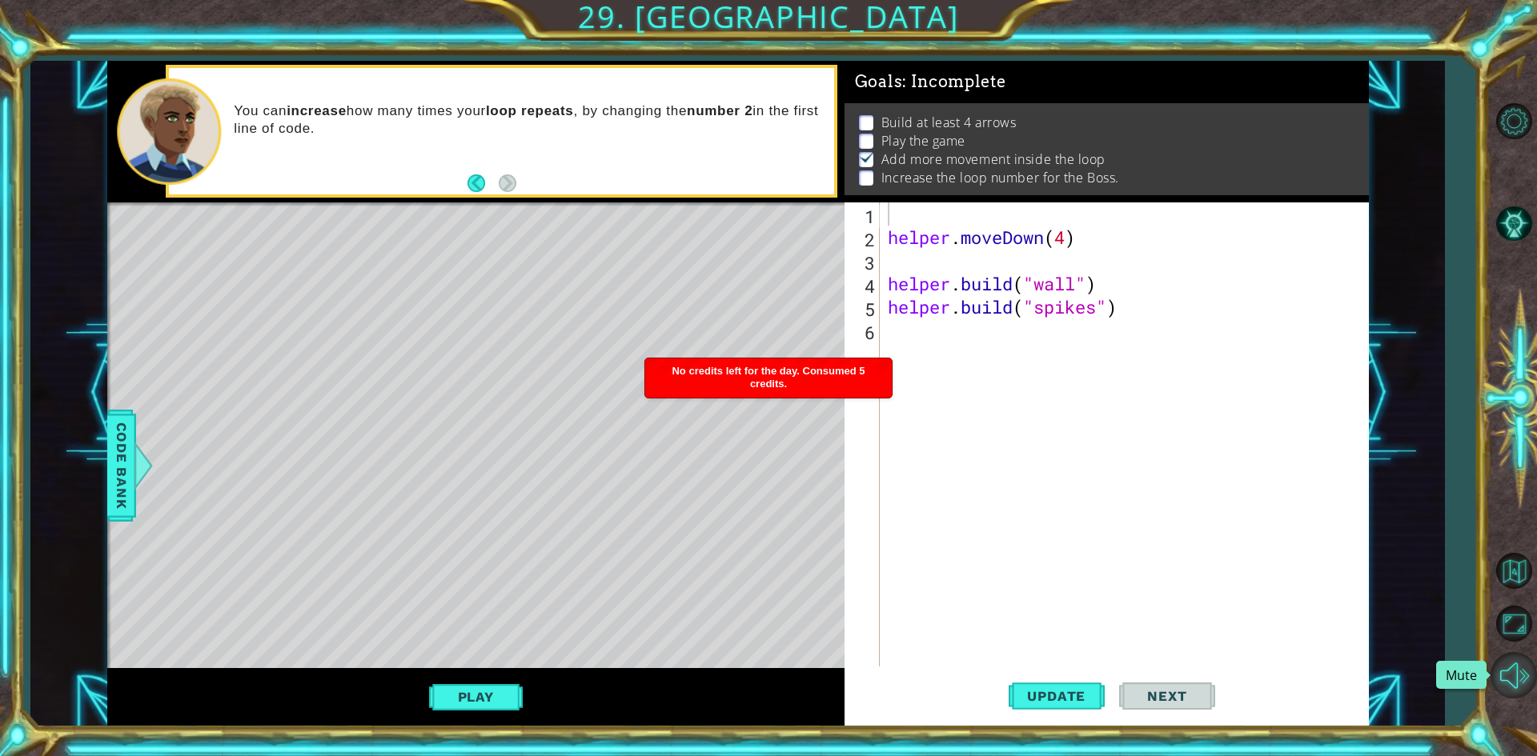
click at [1524, 672] on button "Mute" at bounding box center [1514, 675] width 46 height 46
click at [1524, 672] on button "Unmute" at bounding box center [1514, 675] width 46 height 46
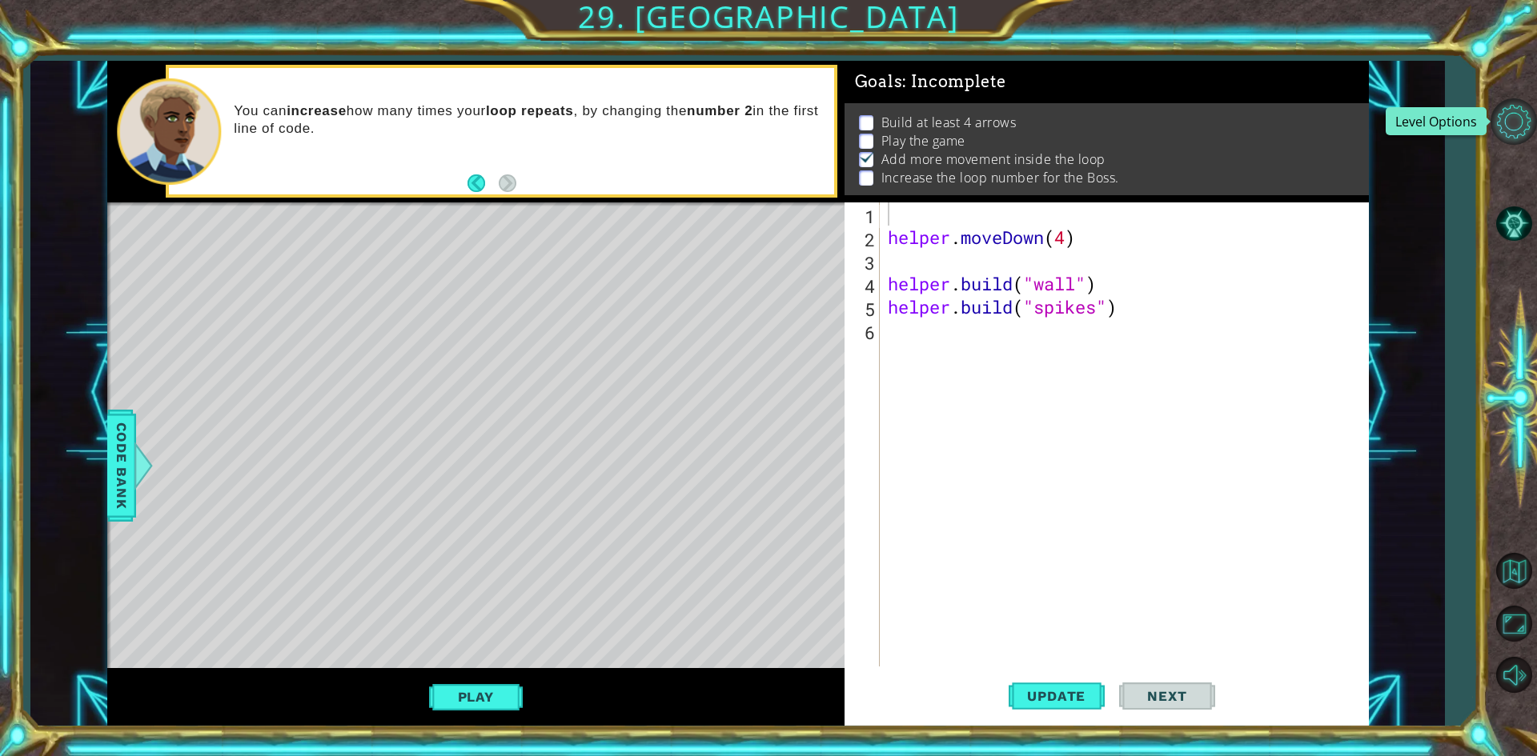
click at [1524, 123] on button "Level Options" at bounding box center [1514, 121] width 46 height 46
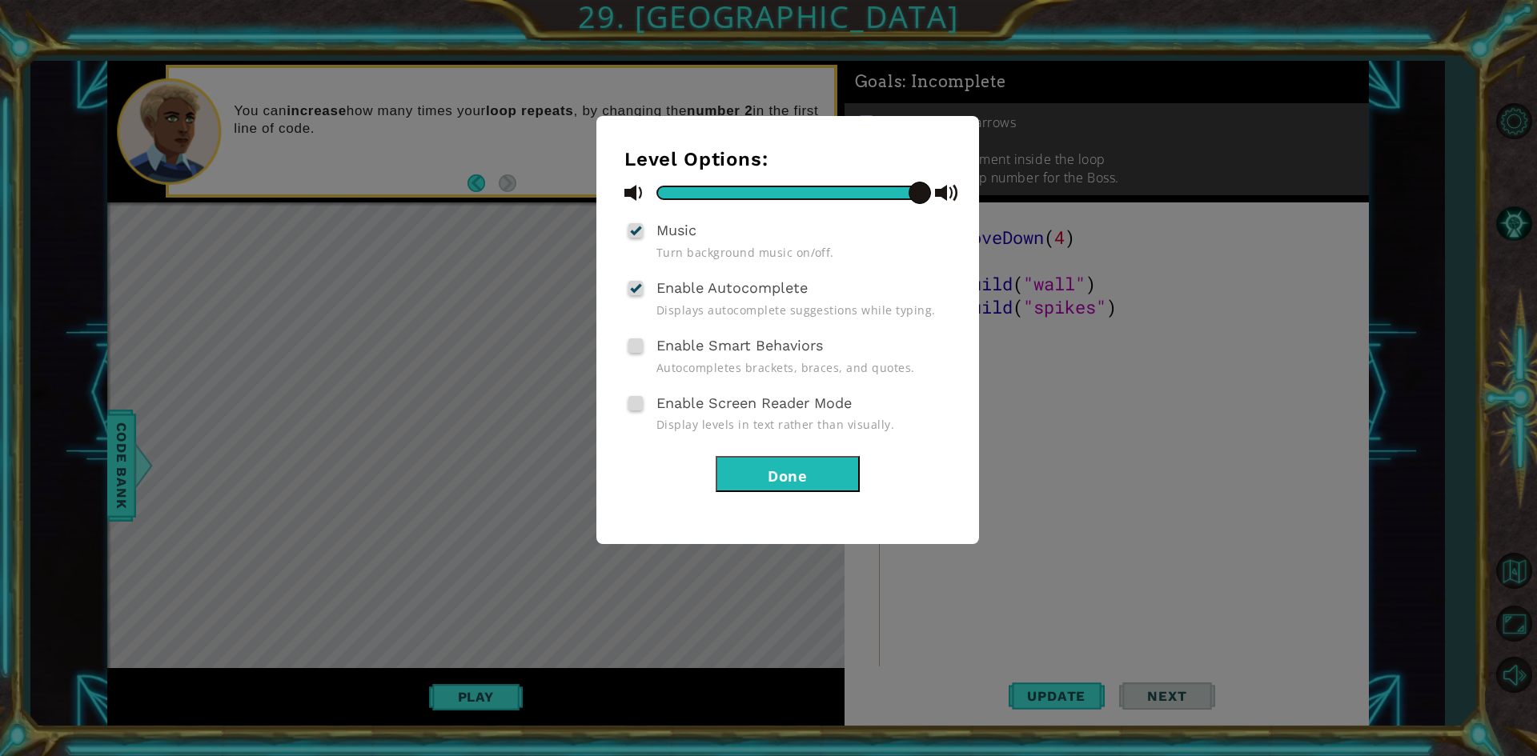
click at [788, 471] on button "Done" at bounding box center [788, 474] width 144 height 36
